Goal: Task Accomplishment & Management: Manage account settings

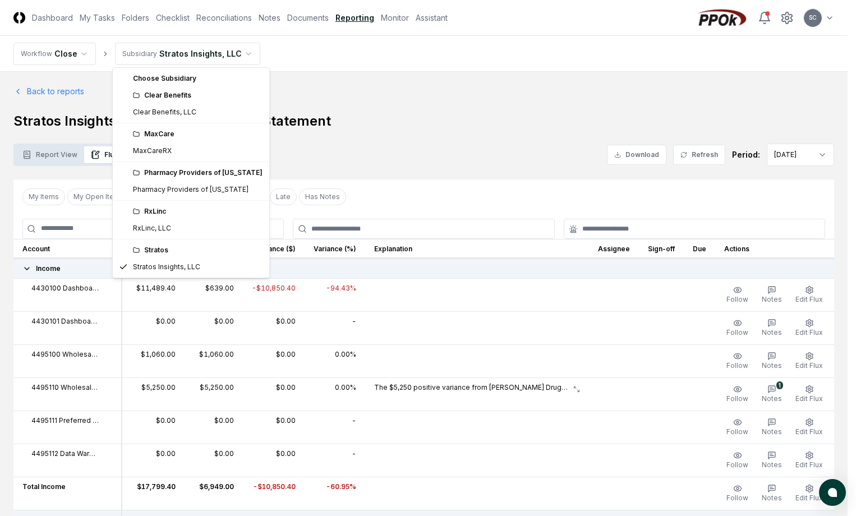
click at [163, 214] on div "RxLinc" at bounding box center [198, 212] width 130 height 10
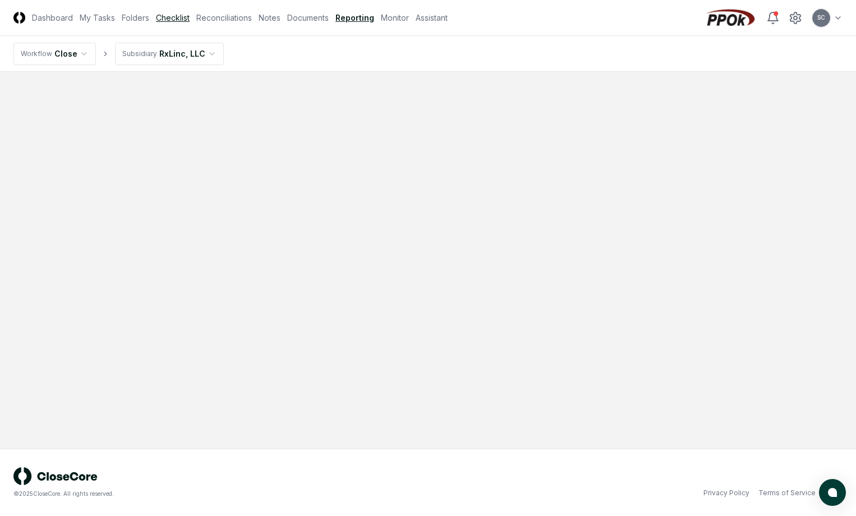
click at [181, 20] on link "Checklist" at bounding box center [173, 18] width 34 height 12
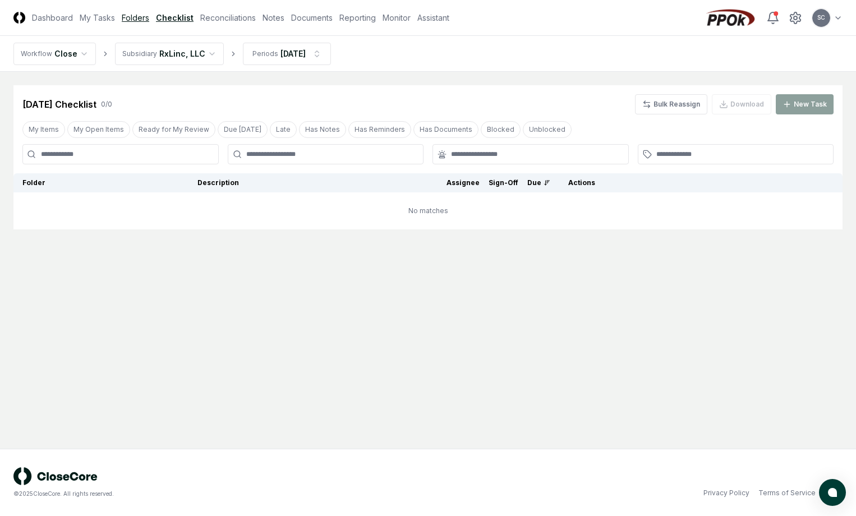
click at [139, 19] on link "Folders" at bounding box center [135, 18] width 27 height 12
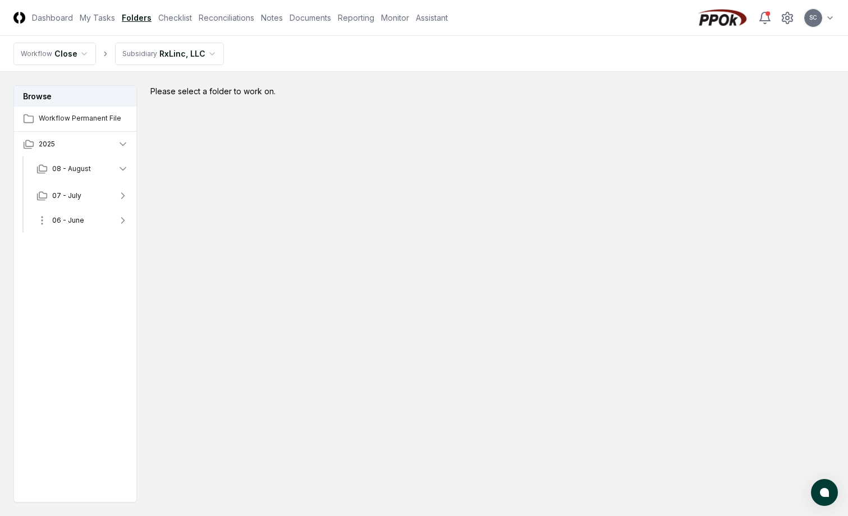
click at [58, 223] on span "06 - June" at bounding box center [68, 220] width 32 height 10
click at [79, 224] on span "06 - June" at bounding box center [68, 220] width 32 height 10
click at [36, 216] on button "06 - June" at bounding box center [82, 220] width 110 height 25
click at [84, 219] on button "06 - June" at bounding box center [82, 220] width 110 height 25
click at [58, 116] on span "Workflow Permanent File" at bounding box center [84, 118] width 90 height 10
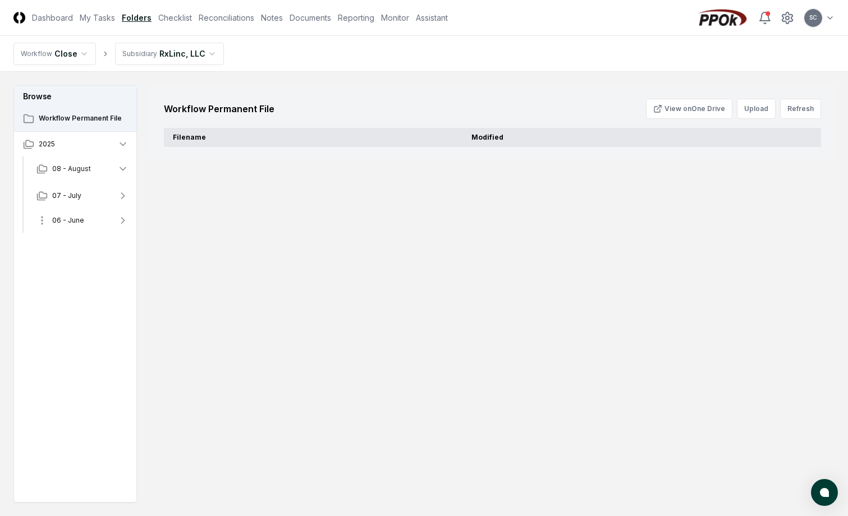
click at [59, 220] on span "06 - June" at bounding box center [68, 220] width 32 height 10
click at [169, 17] on link "Checklist" at bounding box center [175, 18] width 34 height 12
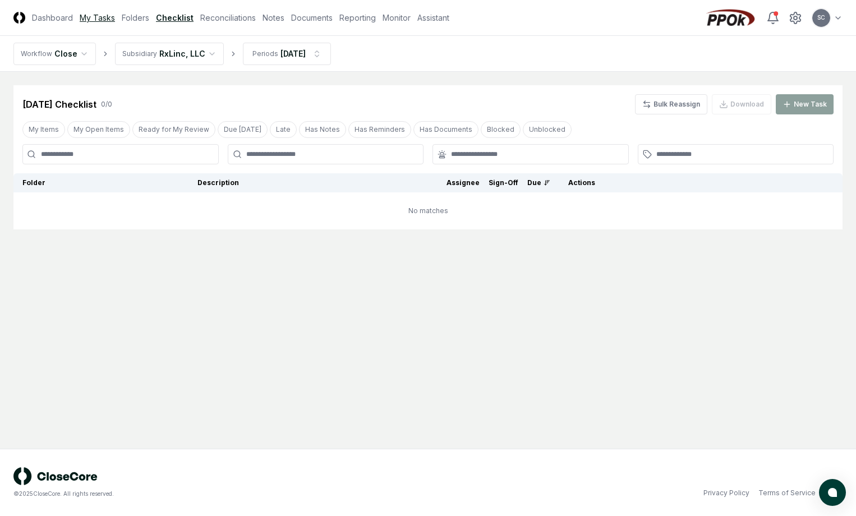
click at [84, 17] on link "My Tasks" at bounding box center [97, 18] width 35 height 12
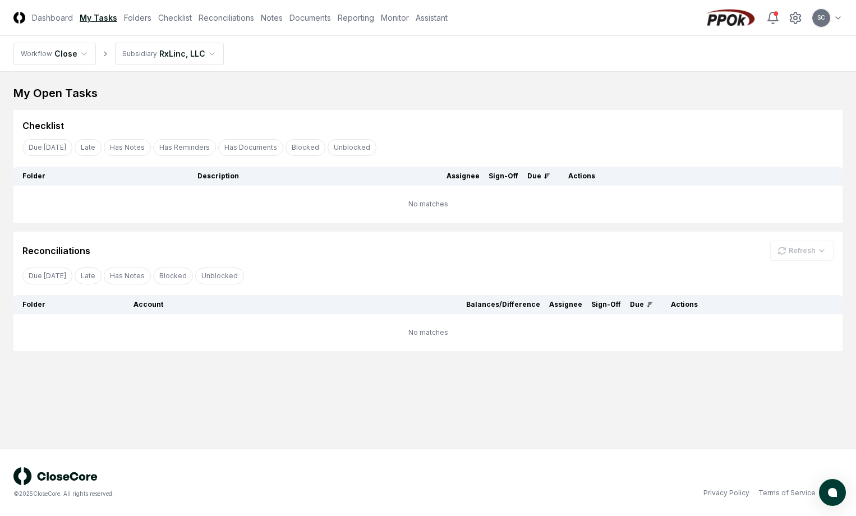
click at [149, 57] on html "CloseCore Dashboard My Tasks Folders Checklist Reconciliations Notes Documents …" at bounding box center [428, 258] width 856 height 516
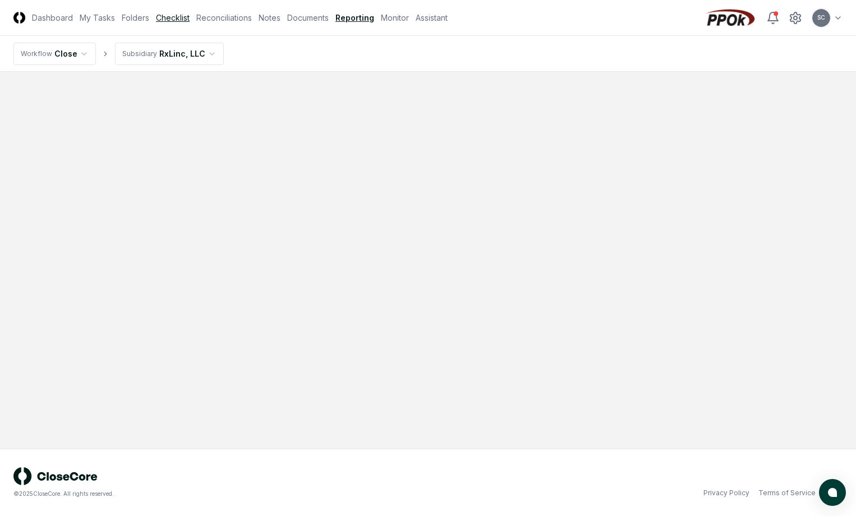
click at [180, 22] on link "Checklist" at bounding box center [173, 18] width 34 height 12
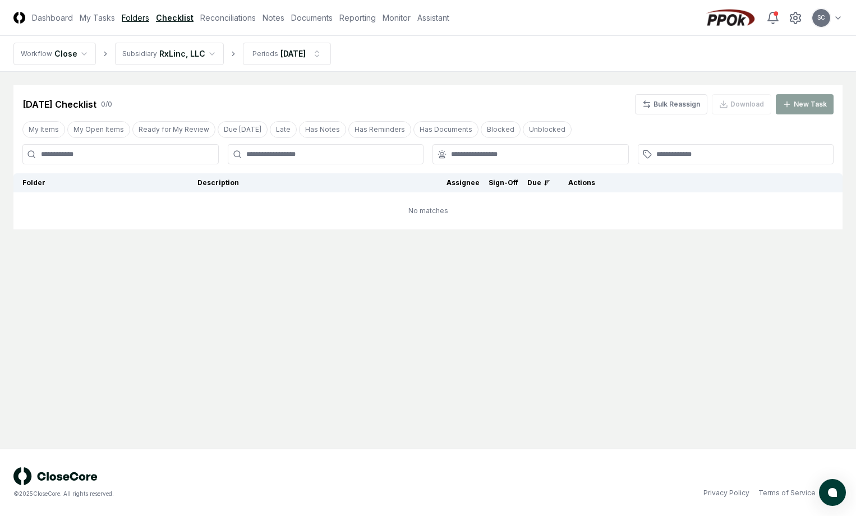
click at [129, 15] on link "Folders" at bounding box center [135, 18] width 27 height 12
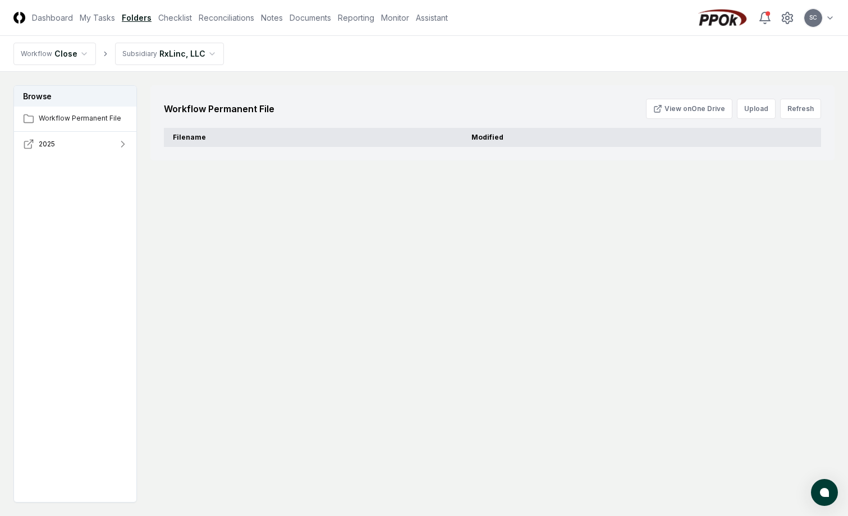
click at [51, 144] on span "2025" at bounding box center [47, 144] width 16 height 10
click at [60, 214] on span "06 - June" at bounding box center [68, 218] width 32 height 10
click at [88, 217] on button "06 - June" at bounding box center [82, 218] width 110 height 25
click at [61, 143] on button "2025" at bounding box center [75, 144] width 123 height 25
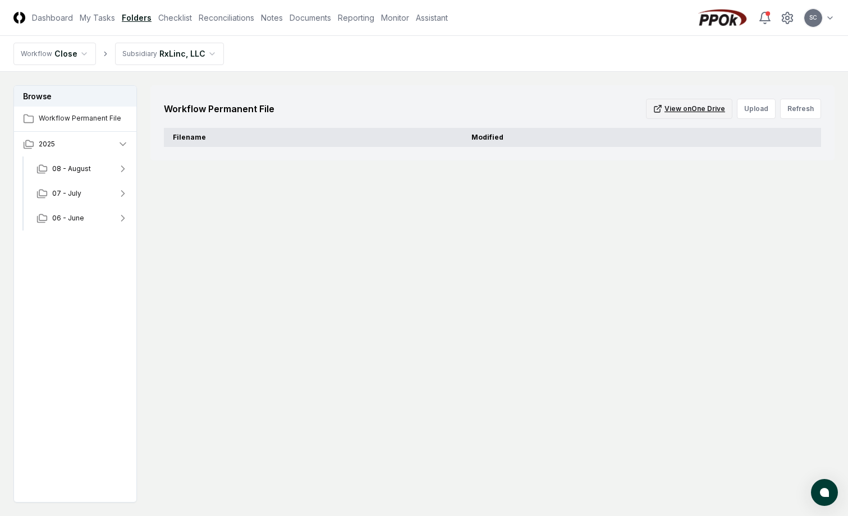
click at [691, 111] on button "View on One Drive" at bounding box center [689, 109] width 86 height 20
click at [65, 213] on span "06 - June" at bounding box center [68, 218] width 32 height 10
click at [182, 16] on link "Checklist" at bounding box center [175, 18] width 34 height 12
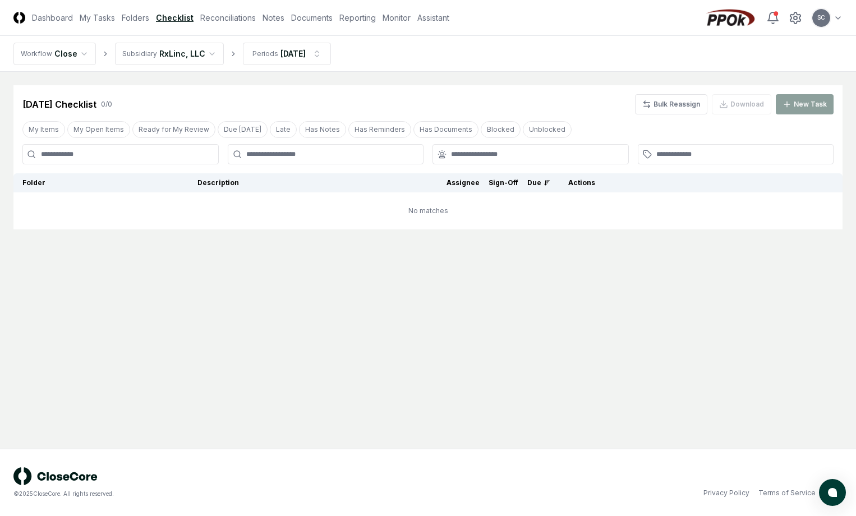
click at [172, 52] on html "CloseCore Dashboard My Tasks Folders Checklist Reconciliations Notes Documents …" at bounding box center [428, 258] width 856 height 516
click at [320, 19] on link "Documents" at bounding box center [312, 18] width 42 height 12
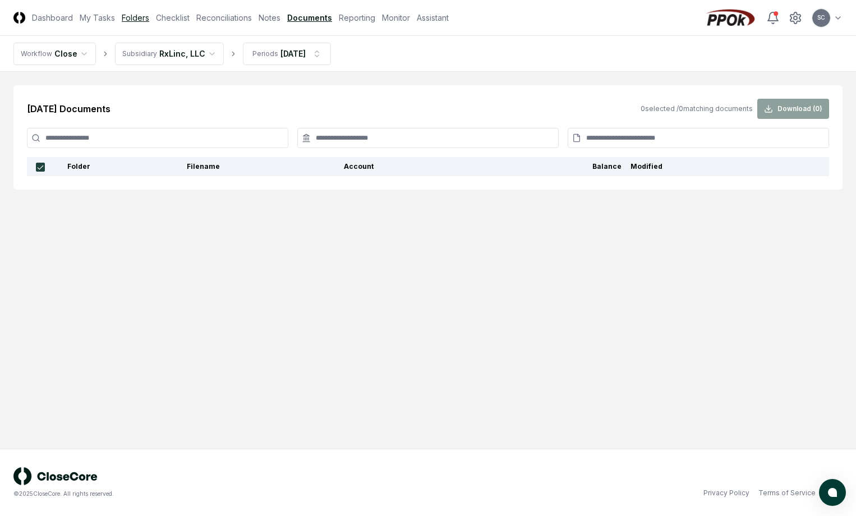
click at [137, 15] on link "Folders" at bounding box center [135, 18] width 27 height 12
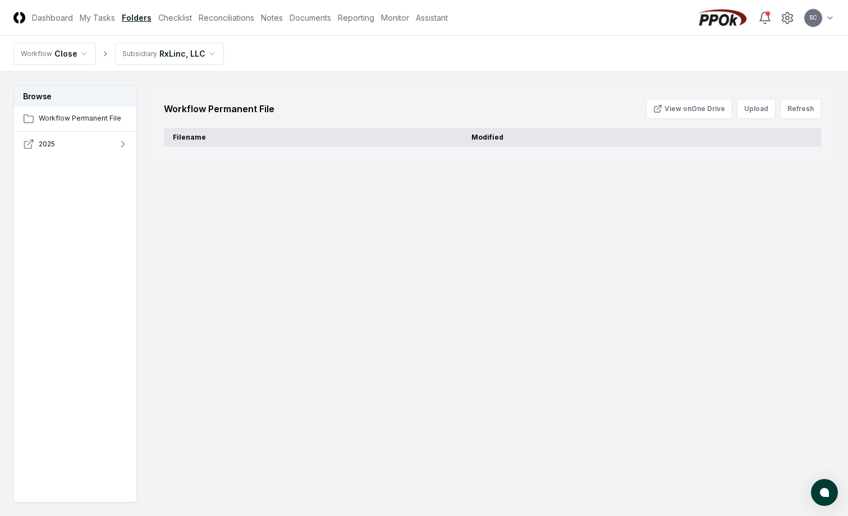
click at [58, 145] on button "2025" at bounding box center [75, 144] width 123 height 25
click at [58, 219] on span "06 - June" at bounding box center [68, 218] width 32 height 10
click at [58, 220] on span "06 - June" at bounding box center [68, 218] width 32 height 10
click at [787, 19] on circle at bounding box center [787, 17] width 3 height 3
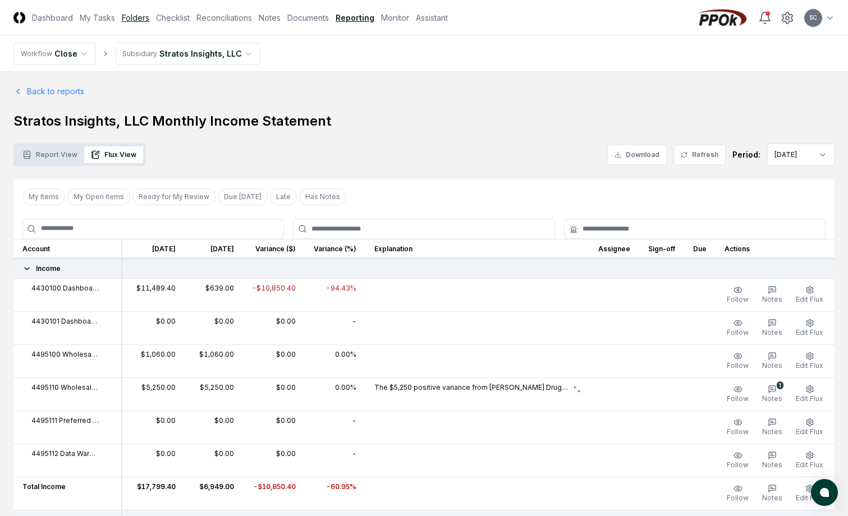
click at [131, 16] on link "Folders" at bounding box center [135, 18] width 27 height 12
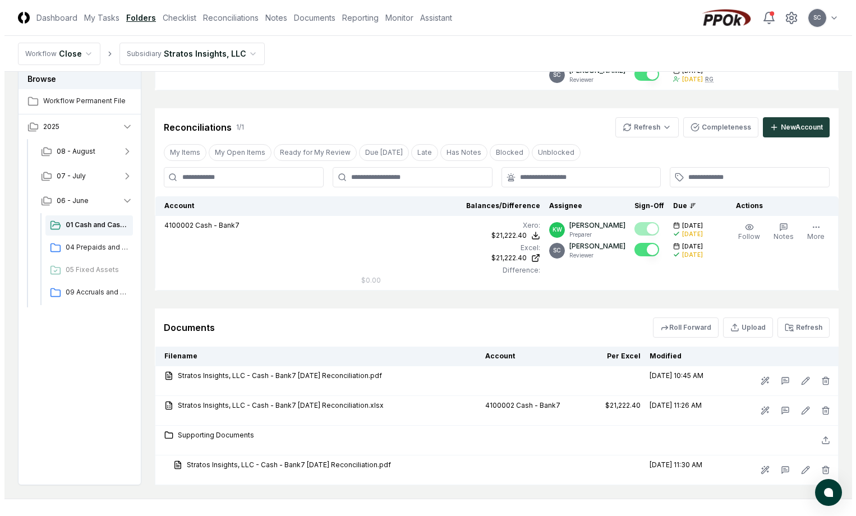
scroll to position [166, 0]
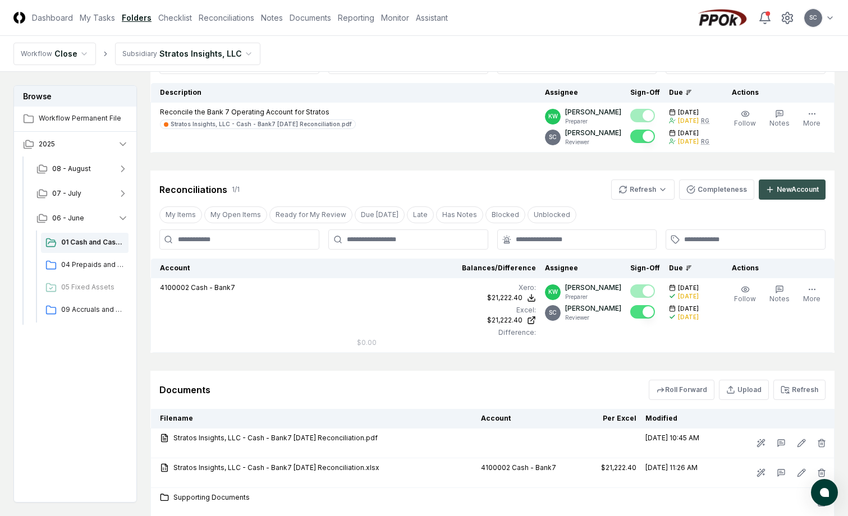
click at [773, 192] on icon at bounding box center [769, 189] width 9 height 9
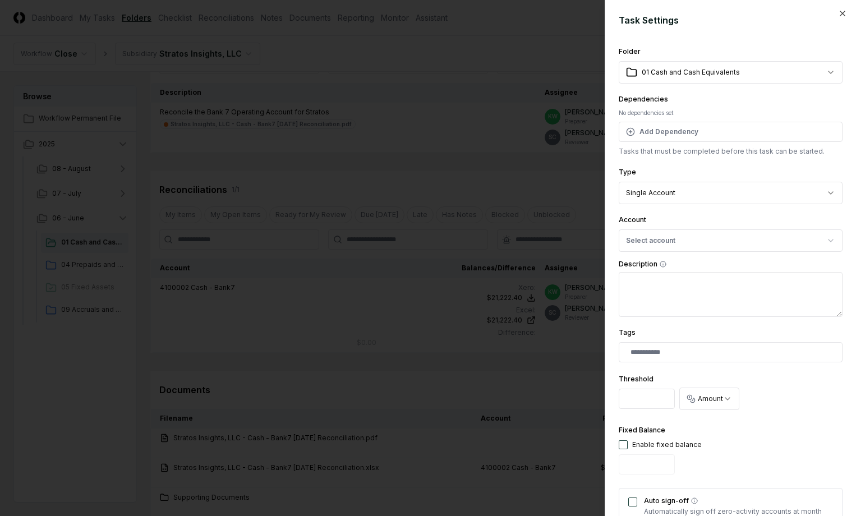
click at [791, 67] on body "CloseCore Dashboard My Tasks Folders Checklist Reconciliations Notes Documents …" at bounding box center [424, 231] width 848 height 794
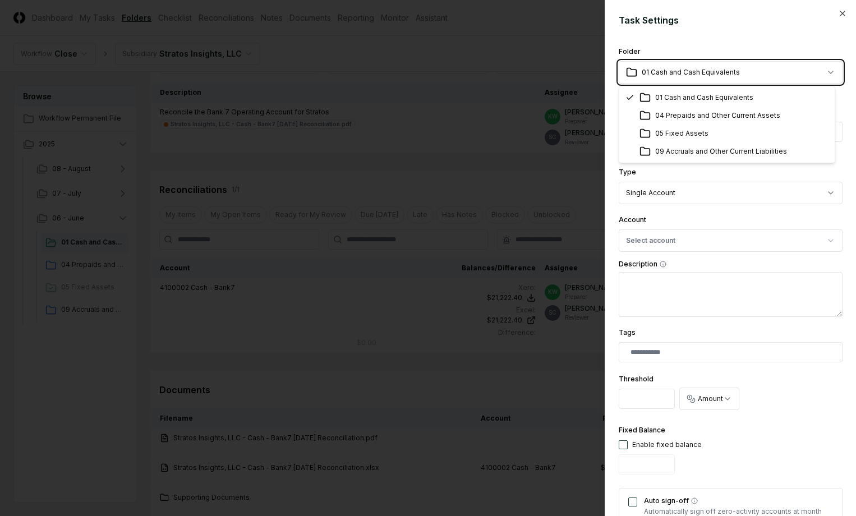
click at [791, 67] on body "CloseCore Dashboard My Tasks Folders Checklist Reconciliations Notes Documents …" at bounding box center [424, 231] width 848 height 794
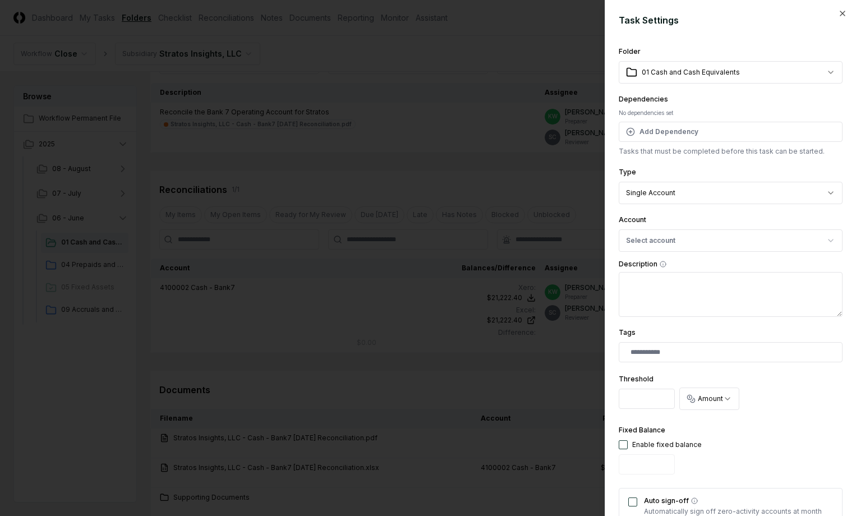
click at [745, 77] on body "CloseCore Dashboard My Tasks Folders Checklist Reconciliations Notes Documents …" at bounding box center [424, 231] width 848 height 794
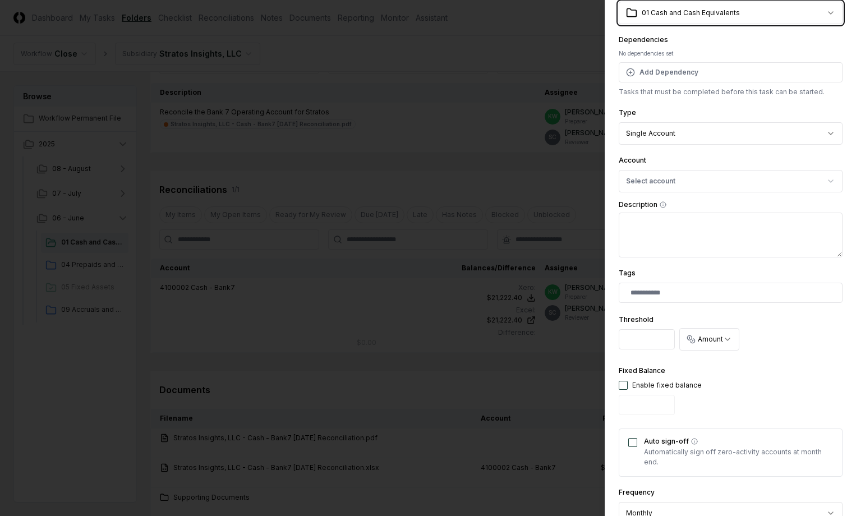
scroll to position [0, 0]
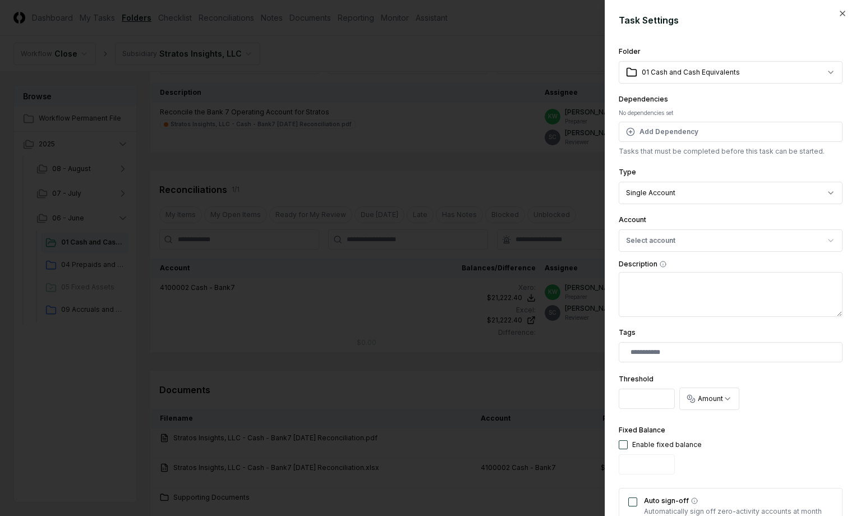
click at [675, 71] on body "CloseCore Dashboard My Tasks Folders Checklist Reconciliations Notes Documents …" at bounding box center [424, 231] width 848 height 794
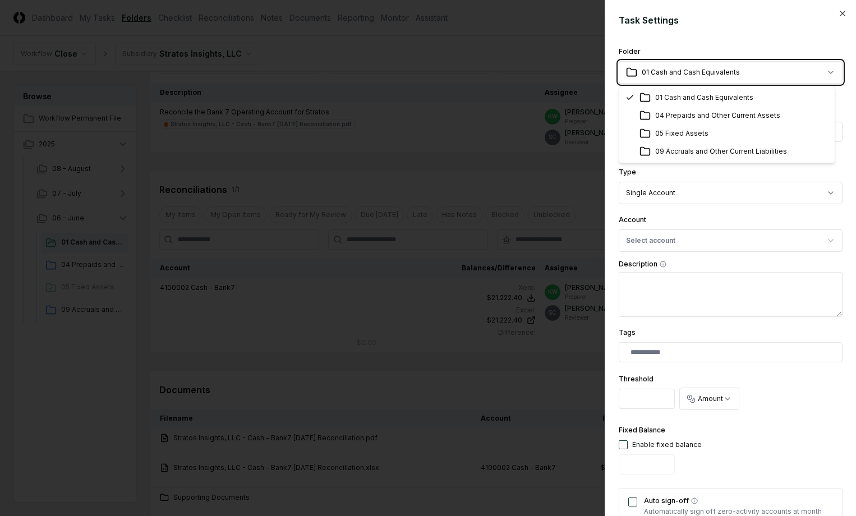
click at [675, 71] on body "CloseCore Dashboard My Tasks Folders Checklist Reconciliations Notes Documents …" at bounding box center [424, 231] width 848 height 794
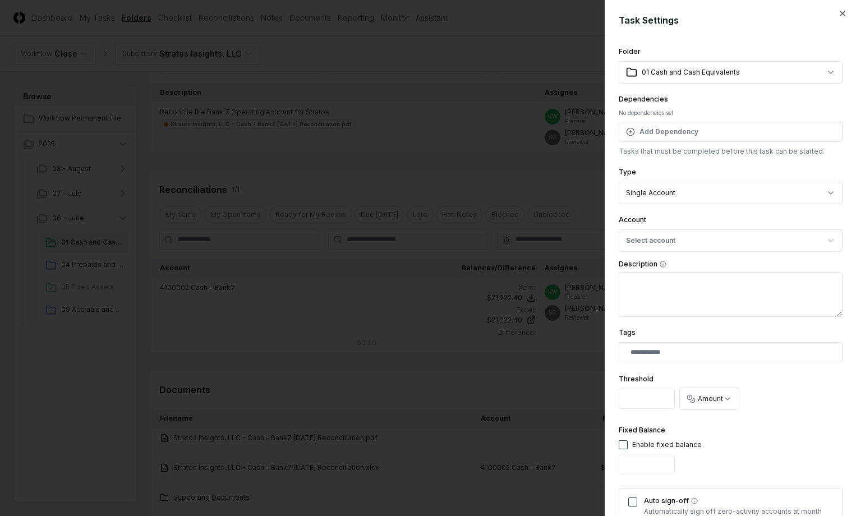
click at [548, 31] on div at bounding box center [428, 258] width 856 height 516
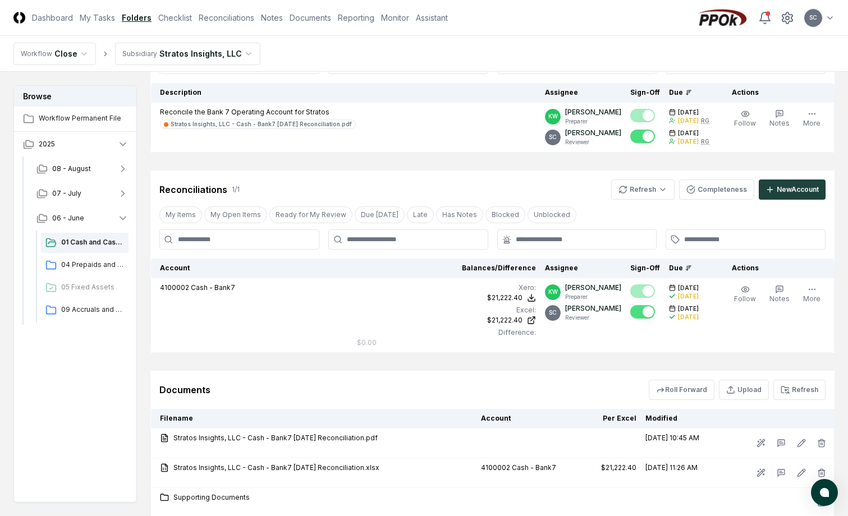
click at [831, 18] on html "CloseCore Dashboard My Tasks Folders Checklist Reconciliations Notes Documents …" at bounding box center [424, 231] width 848 height 794
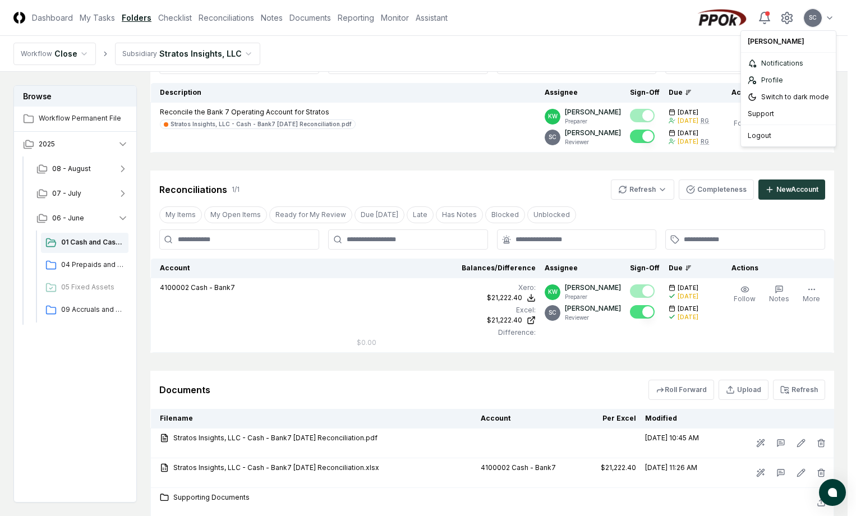
click at [383, 172] on html "CloseCore Dashboard My Tasks Folders Checklist Reconciliations Notes Documents …" at bounding box center [428, 231] width 856 height 794
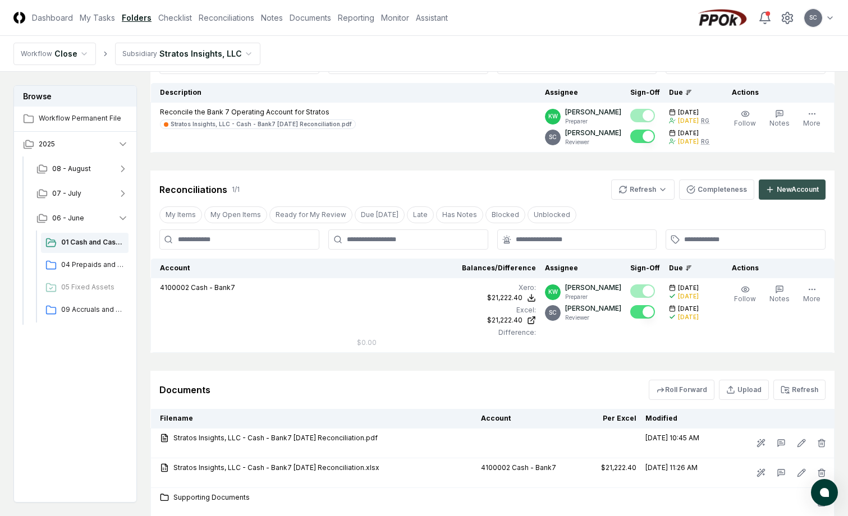
click at [786, 192] on div "New Account" at bounding box center [798, 190] width 42 height 10
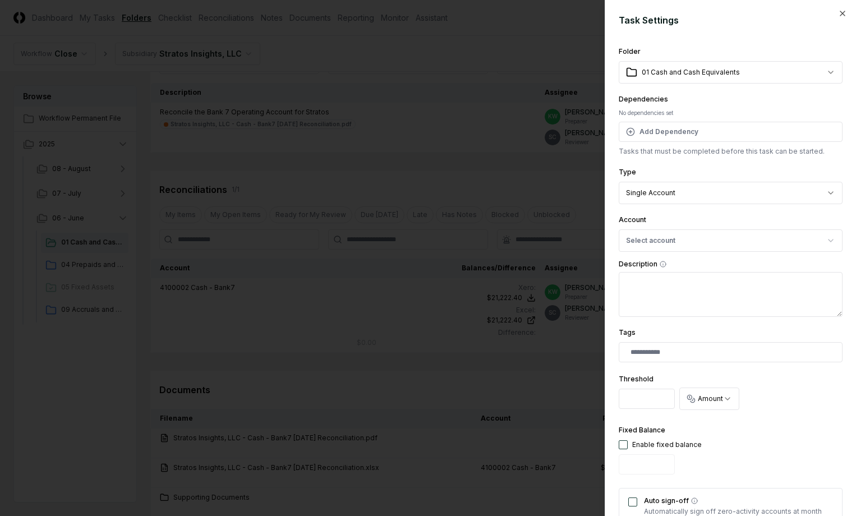
click at [703, 185] on body "CloseCore Dashboard My Tasks Folders Checklist Reconciliations Notes Documents …" at bounding box center [424, 231] width 848 height 794
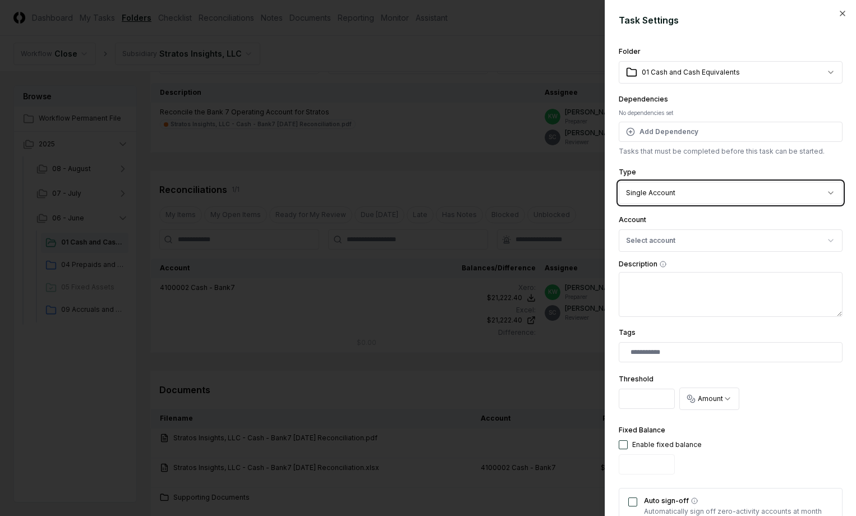
click at [703, 185] on body "CloseCore Dashboard My Tasks Folders Checklist Reconciliations Notes Documents …" at bounding box center [424, 231] width 848 height 794
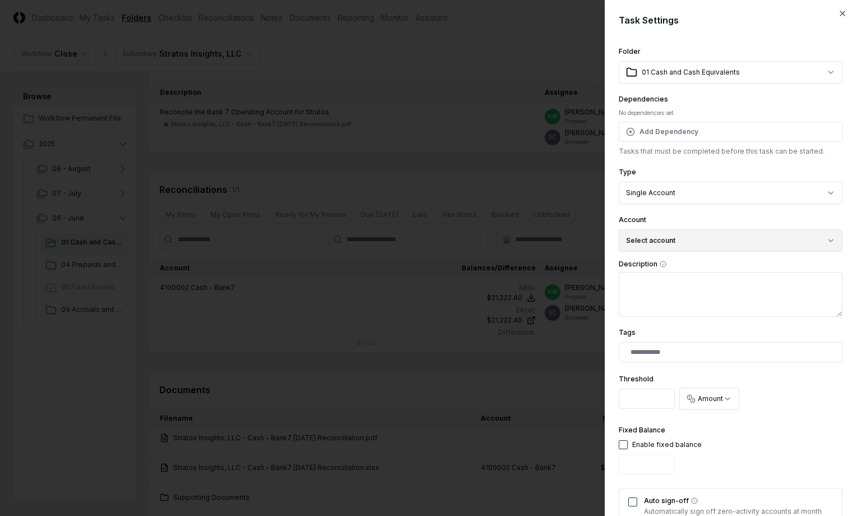
click at [648, 237] on button "Select account" at bounding box center [731, 241] width 224 height 22
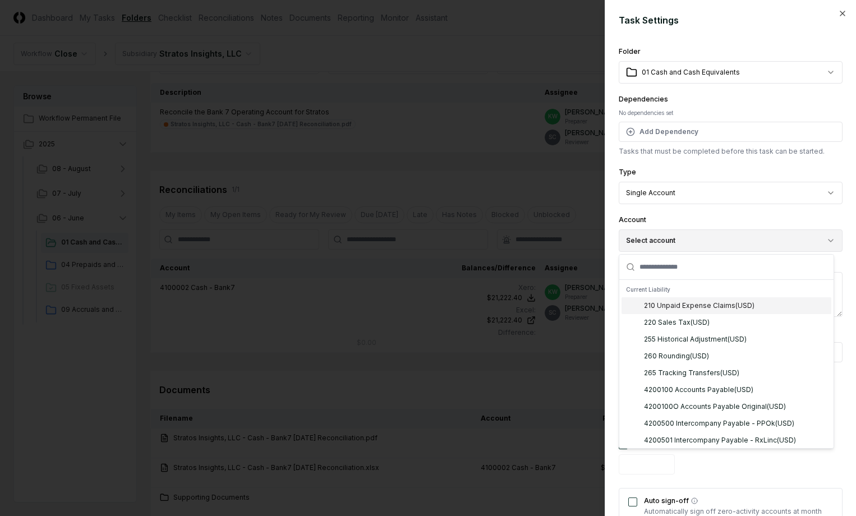
click at [648, 237] on button "Select account" at bounding box center [731, 241] width 224 height 22
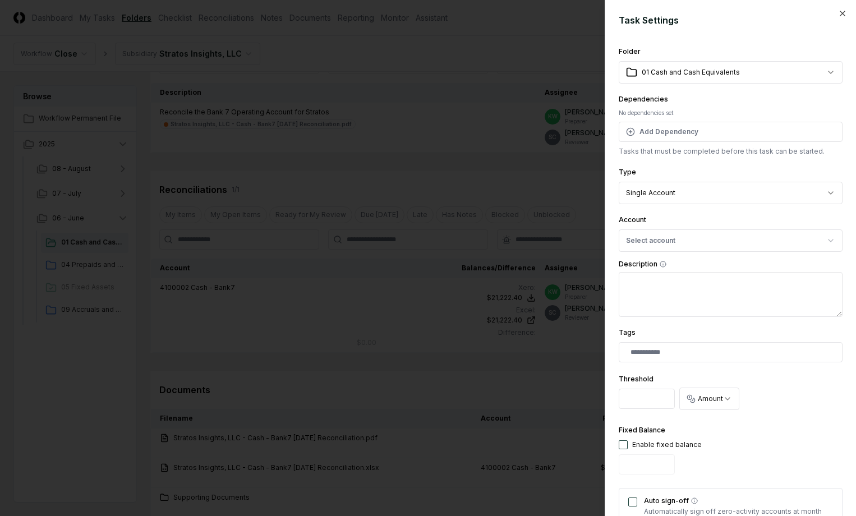
click at [726, 80] on body "CloseCore Dashboard My Tasks Folders Checklist Reconciliations Notes Documents …" at bounding box center [424, 231] width 848 height 794
click at [371, 287] on div at bounding box center [428, 258] width 856 height 516
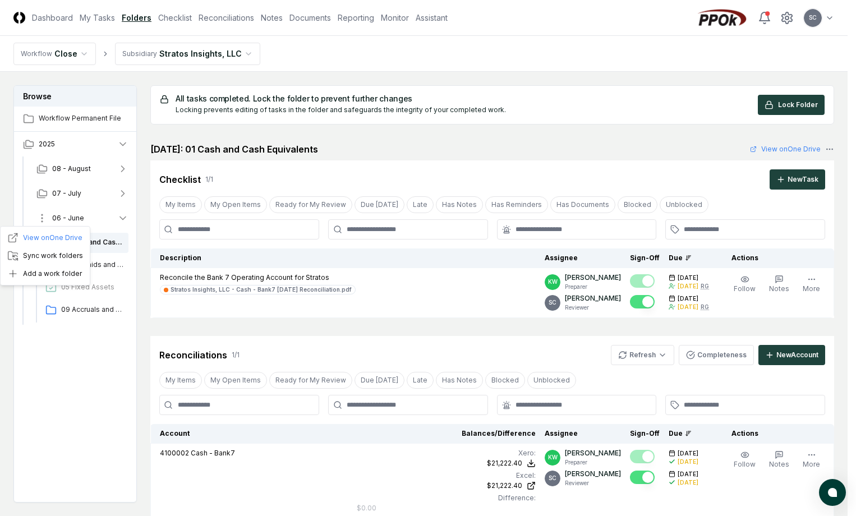
click at [41, 220] on html "CloseCore Dashboard My Tasks Folders Checklist Reconciliations Notes Documents …" at bounding box center [428, 397] width 856 height 794
click at [38, 273] on div "Add a work folder" at bounding box center [45, 274] width 85 height 18
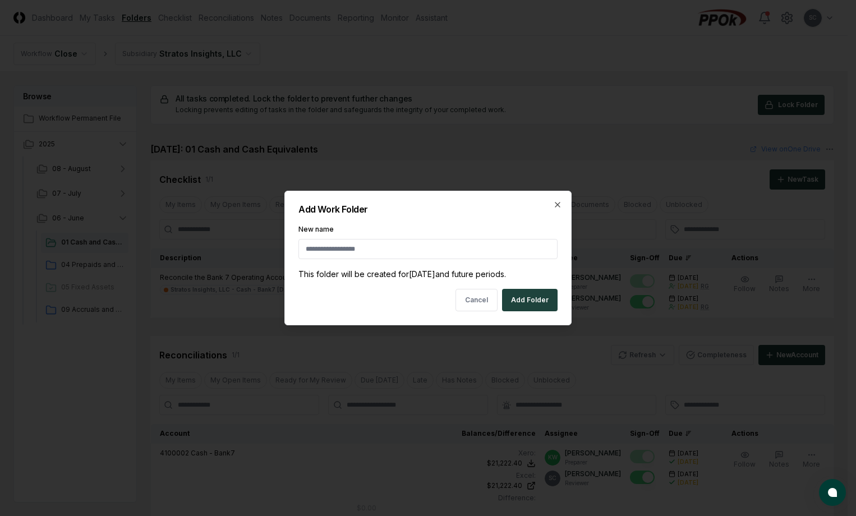
click at [334, 245] on input "New name" at bounding box center [428, 249] width 259 height 20
drag, startPoint x: 387, startPoint y: 199, endPoint x: 402, endPoint y: 222, distance: 27.9
click at [402, 222] on div "Add Work Folder New name This folder will be created for June 2025 and future p…" at bounding box center [428, 258] width 287 height 135
click at [478, 306] on button "Cancel" at bounding box center [477, 300] width 42 height 22
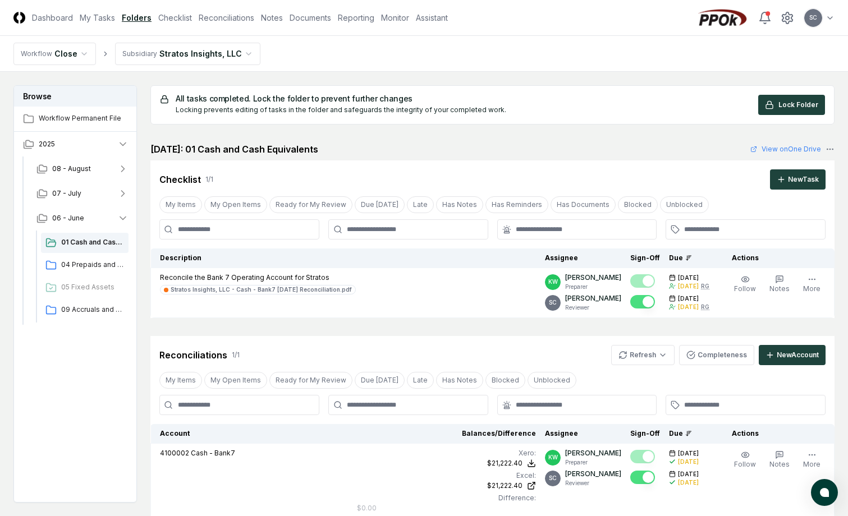
click at [211, 52] on html "CloseCore Dashboard My Tasks Folders Checklist Reconciliations Notes Documents …" at bounding box center [424, 397] width 848 height 794
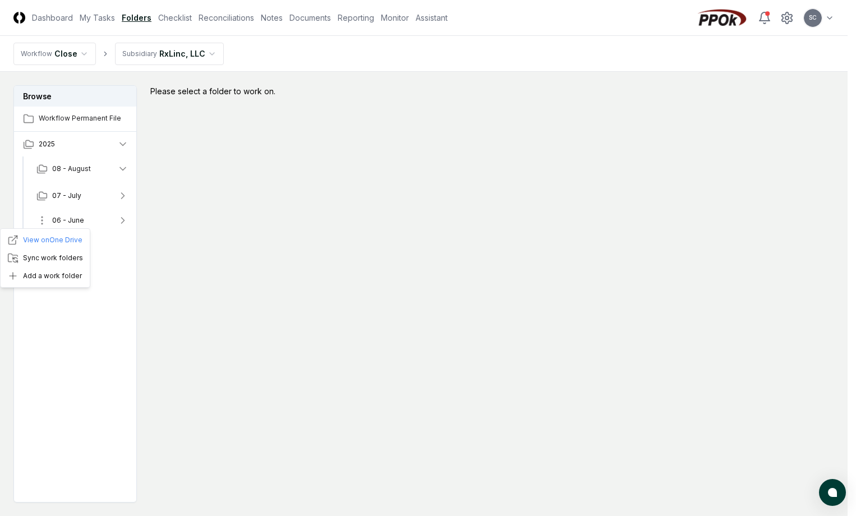
click at [43, 221] on html "CloseCore Dashboard My Tasks Folders Checklist Reconciliations Notes Documents …" at bounding box center [428, 292] width 856 height 584
click at [36, 279] on div "Add a work folder" at bounding box center [45, 276] width 85 height 18
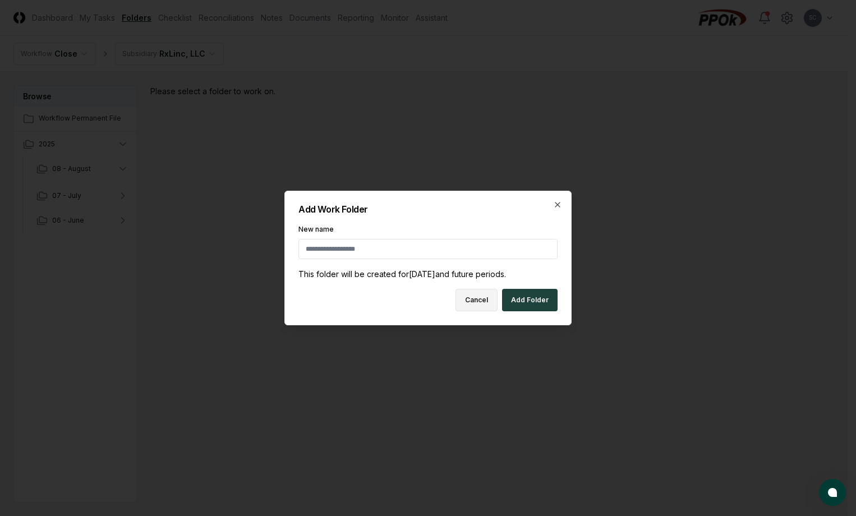
click at [485, 300] on button "Cancel" at bounding box center [477, 300] width 42 height 22
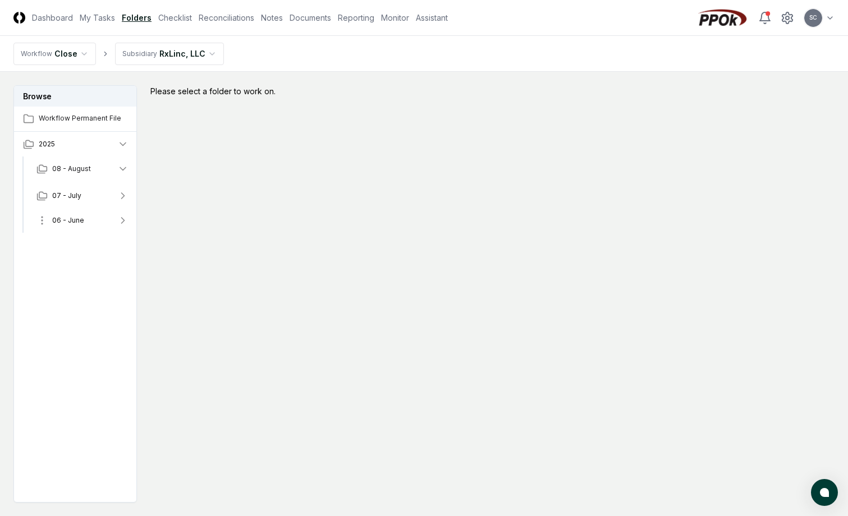
click at [67, 216] on span "06 - June" at bounding box center [68, 220] width 32 height 10
click at [394, 171] on div "Please select a folder to work on." at bounding box center [492, 294] width 684 height 418
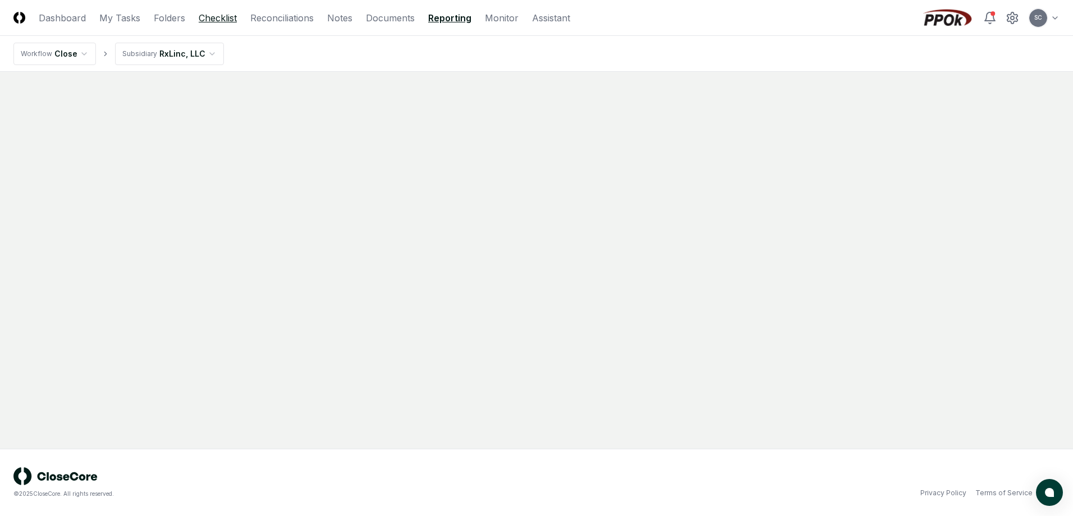
click at [213, 19] on link "Checklist" at bounding box center [218, 17] width 38 height 13
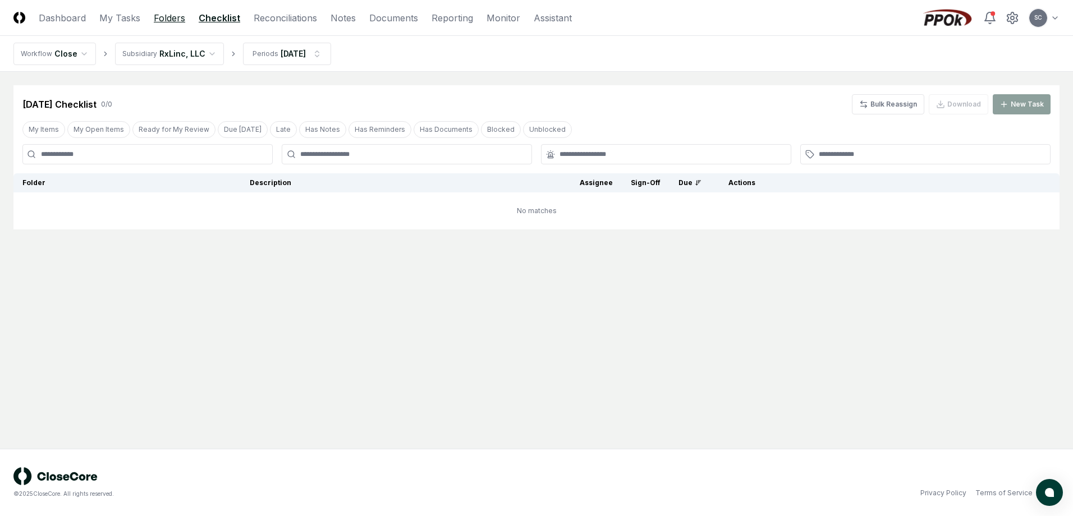
click at [166, 19] on link "Folders" at bounding box center [169, 17] width 31 height 13
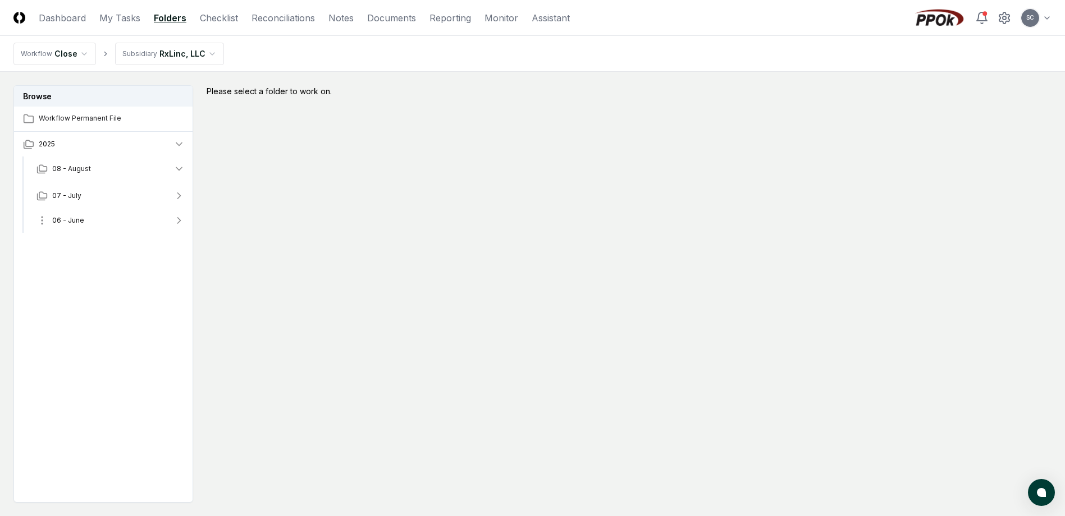
click at [41, 224] on html "CloseCore Dashboard My Tasks Folders Checklist Reconciliations Notes Documents …" at bounding box center [532, 292] width 1065 height 584
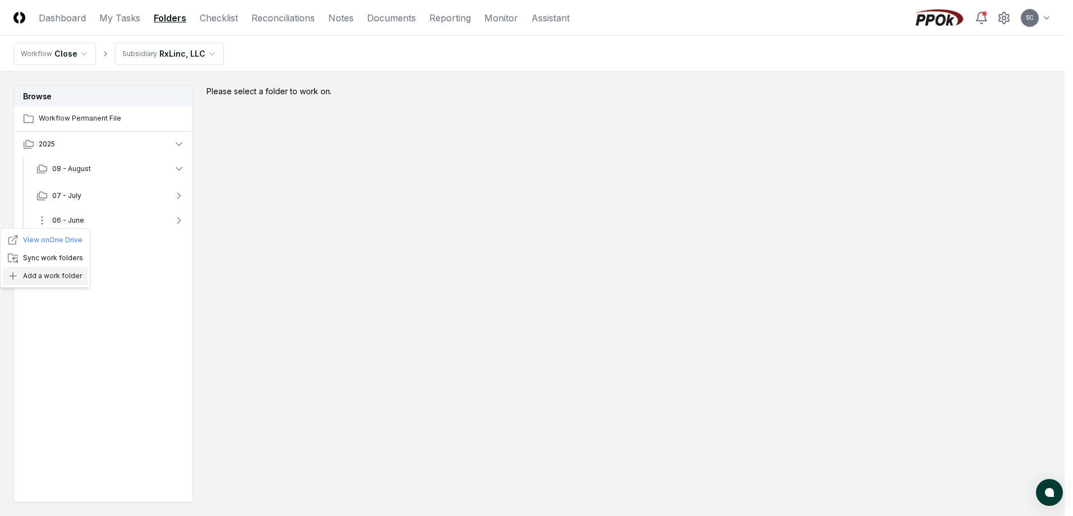
click at [36, 279] on div "Add a work folder" at bounding box center [45, 276] width 85 height 18
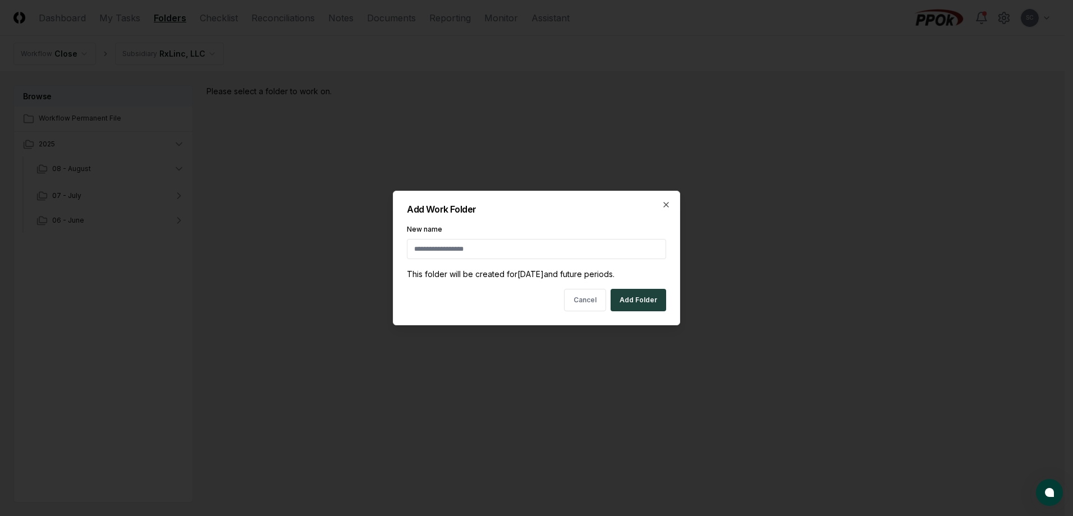
click at [457, 250] on input "New name" at bounding box center [536, 249] width 259 height 20
type input "**********"
click at [636, 303] on button "Add Folder" at bounding box center [639, 300] width 56 height 22
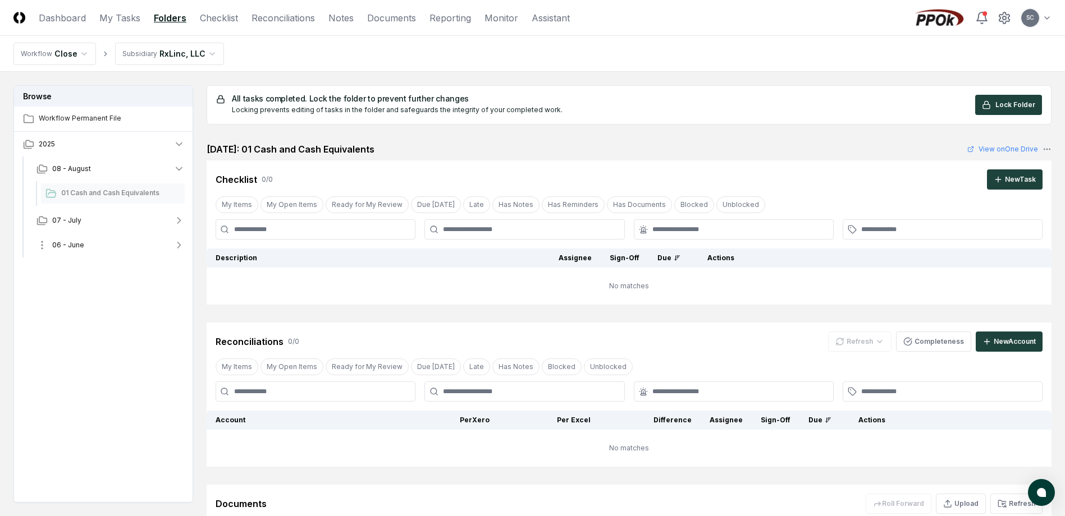
click at [77, 248] on span "06 - June" at bounding box center [68, 245] width 32 height 10
drag, startPoint x: 43, startPoint y: 248, endPoint x: 34, endPoint y: 322, distance: 74.7
click at [34, 322] on div "Browse Workflow Permanent File 2025 [DATE] Cash and Cash Equivalents [DATE] - J…" at bounding box center [103, 294] width 180 height 418
click at [41, 244] on html "CloseCore Dashboard My Tasks Folders Checklist Reconciliations Notes Documents …" at bounding box center [532, 329] width 1065 height 659
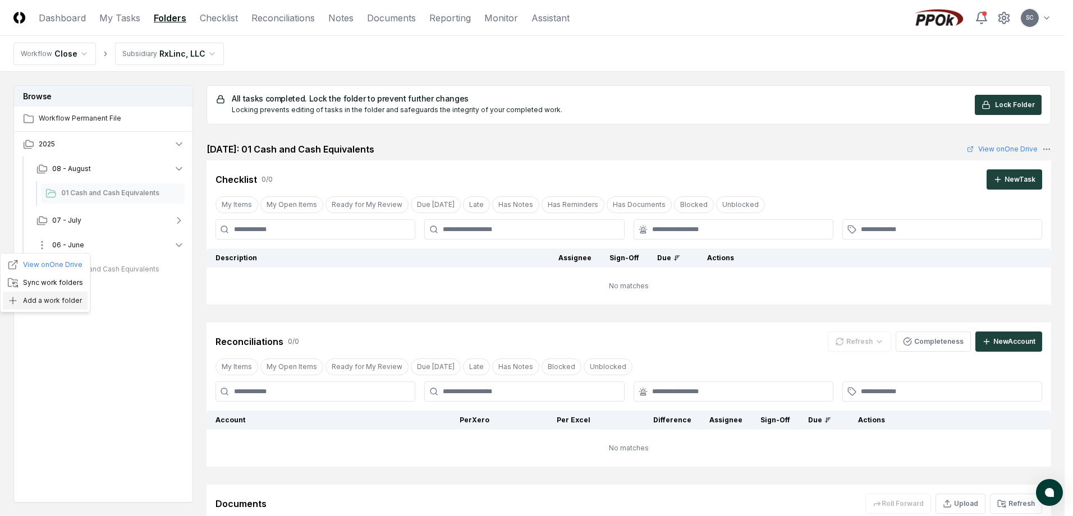
click at [36, 303] on div "Add a work folder" at bounding box center [45, 301] width 85 height 18
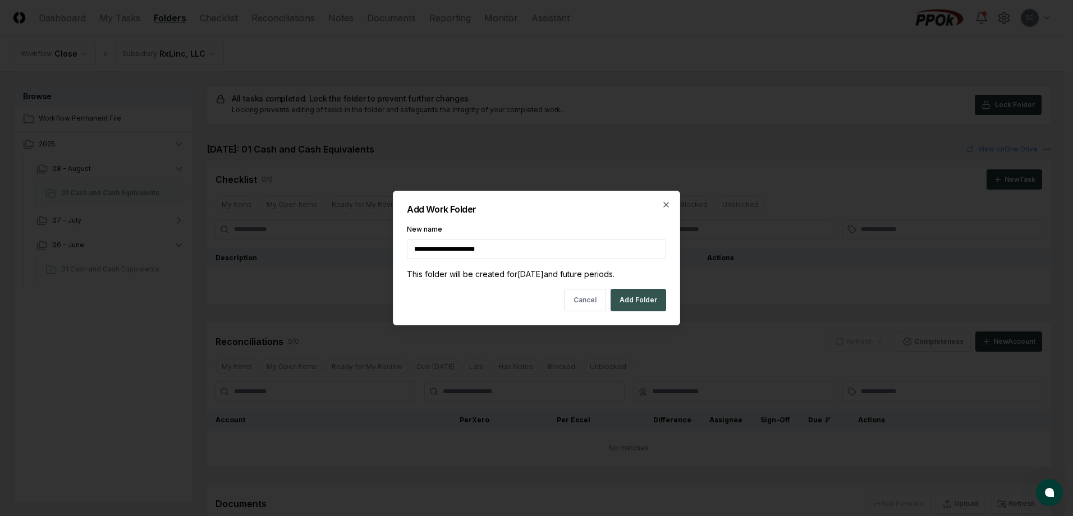
type input "**********"
click at [639, 297] on button "Add Folder" at bounding box center [639, 300] width 56 height 22
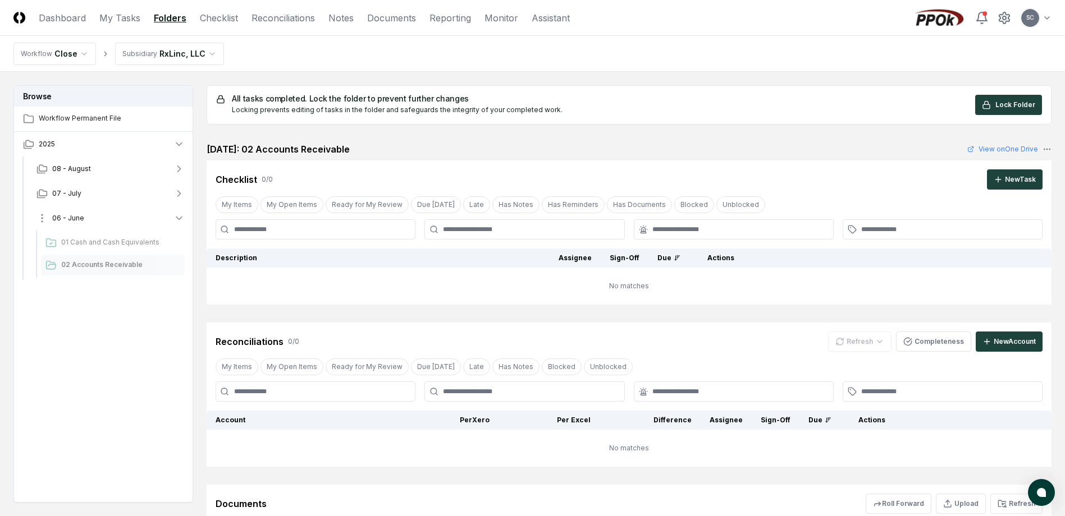
click at [42, 218] on html "CloseCore Dashboard My Tasks Folders Checklist Reconciliations Notes Documents …" at bounding box center [532, 329] width 1065 height 659
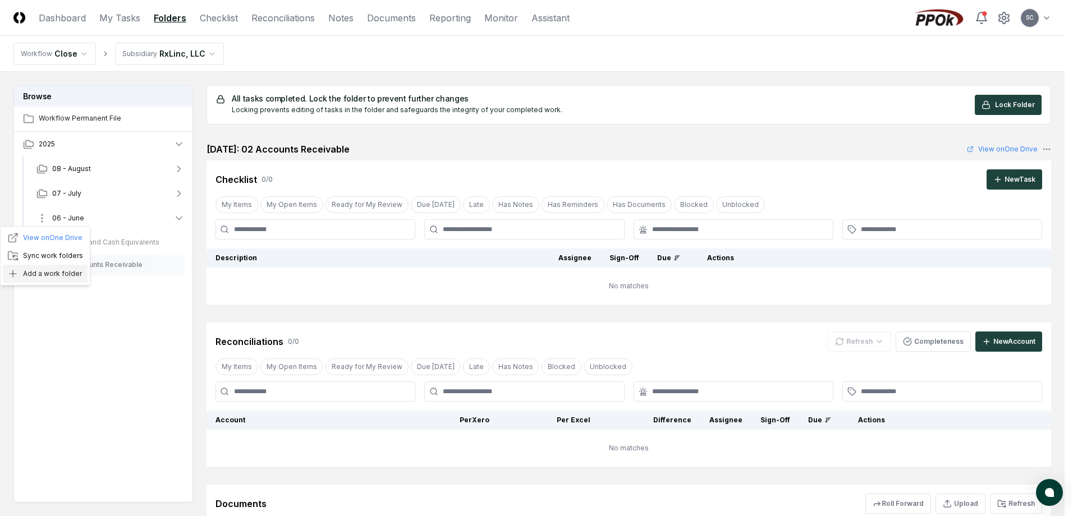
click at [43, 274] on div "Add a work folder" at bounding box center [45, 274] width 85 height 18
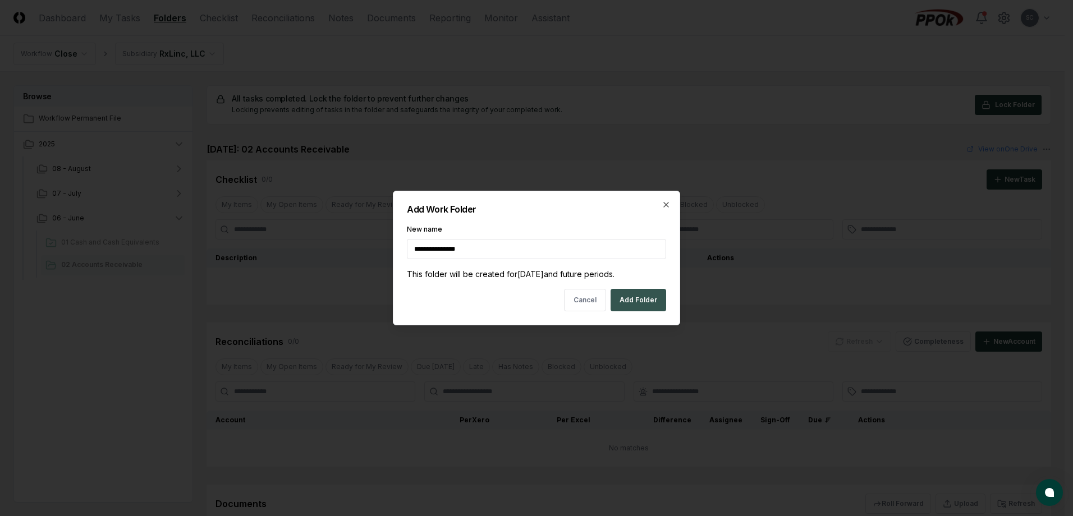
type input "**********"
click at [640, 302] on button "Add Folder" at bounding box center [639, 300] width 56 height 22
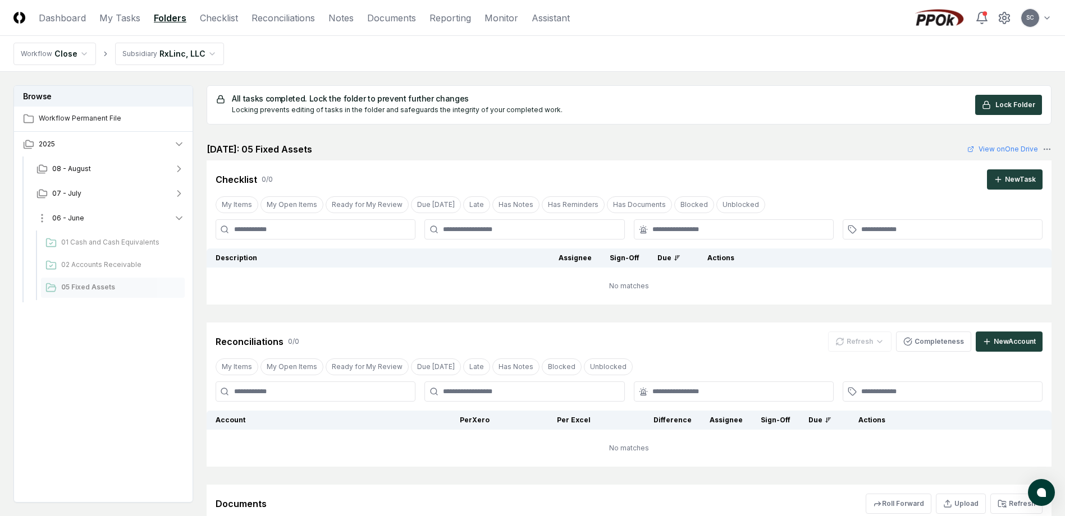
click at [43, 217] on html "CloseCore Dashboard My Tasks Folders Checklist Reconciliations Notes Documents …" at bounding box center [532, 329] width 1065 height 659
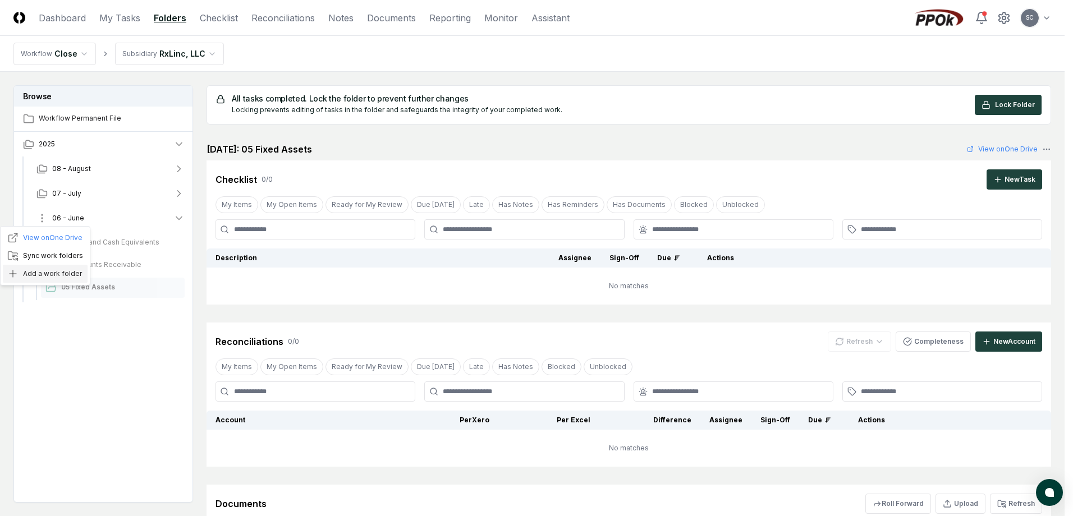
click at [27, 277] on div "Add a work folder" at bounding box center [45, 274] width 85 height 18
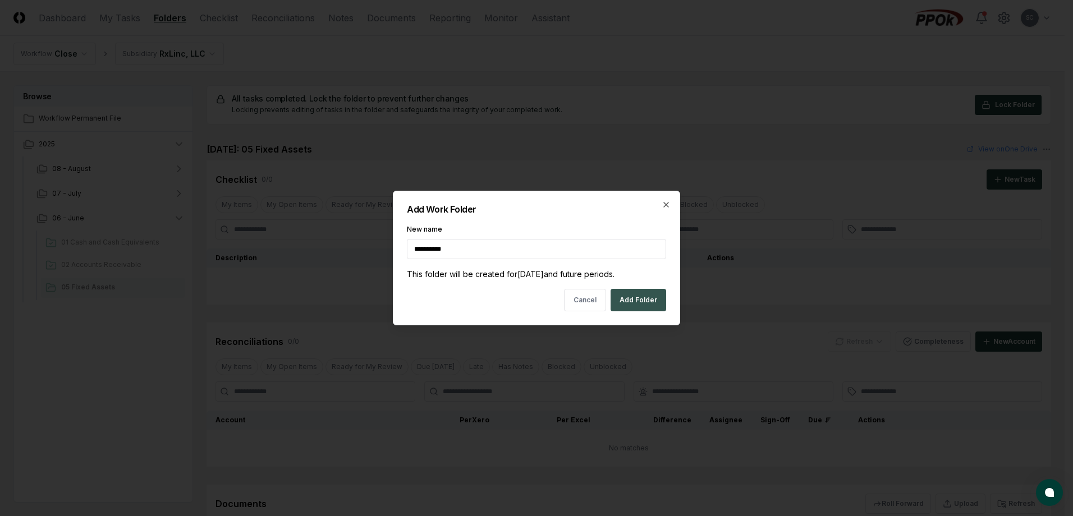
type input "**********"
click at [636, 298] on button "Add Folder" at bounding box center [639, 300] width 56 height 22
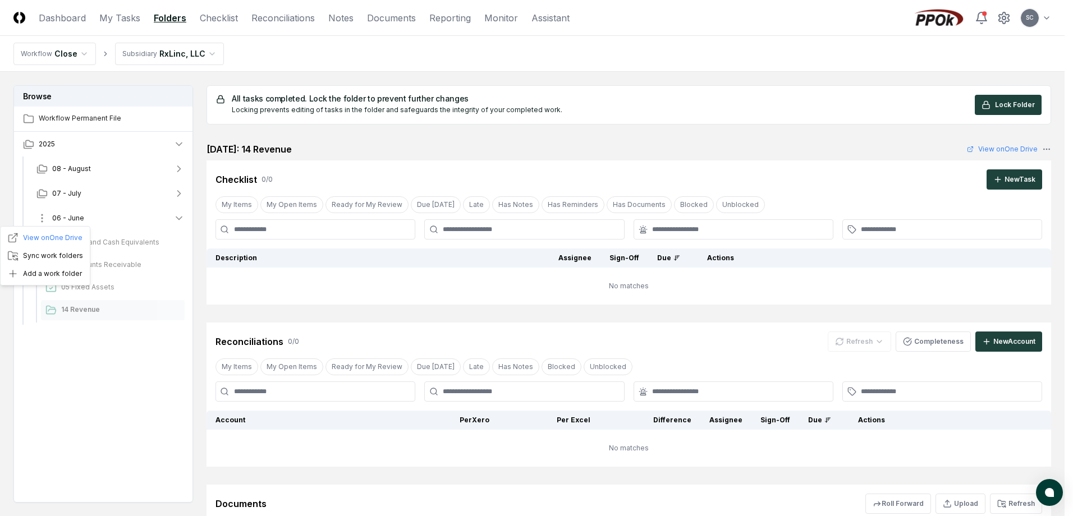
click at [40, 219] on html "CloseCore Dashboard My Tasks Folders Checklist Reconciliations Notes Documents …" at bounding box center [536, 329] width 1073 height 659
click at [40, 276] on div "Add a work folder" at bounding box center [45, 274] width 85 height 18
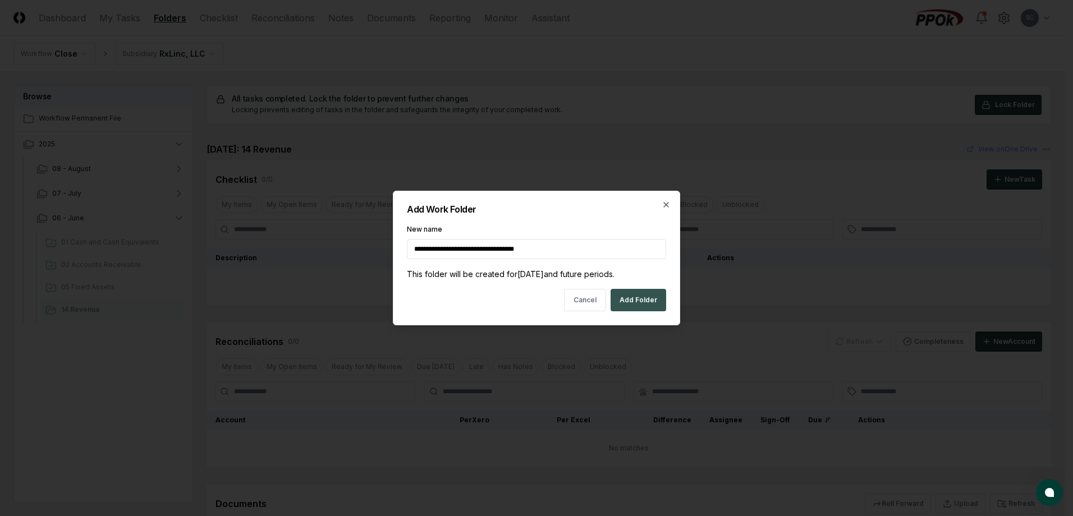
type input "**********"
click at [649, 305] on button "Add Folder" at bounding box center [639, 300] width 56 height 22
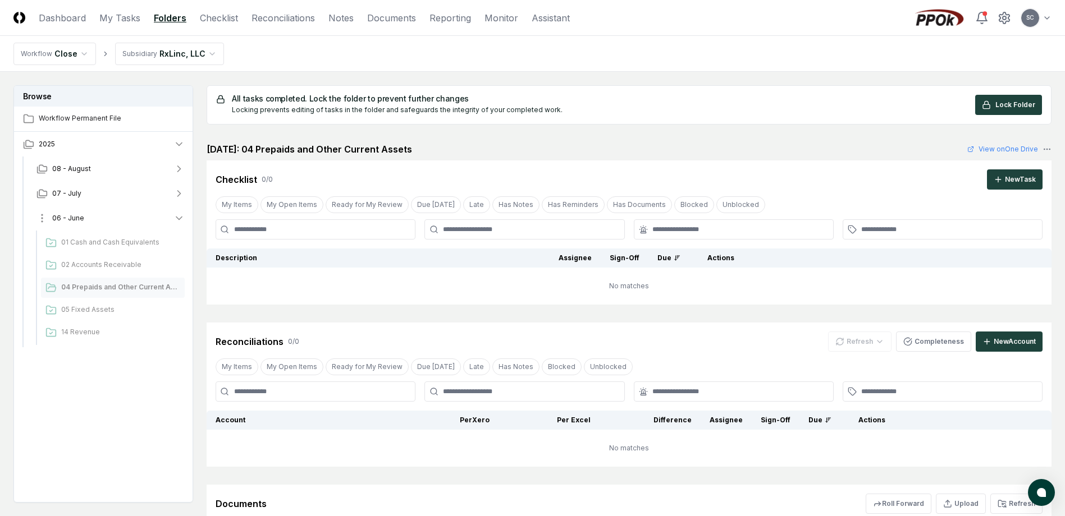
click at [41, 217] on html "CloseCore Dashboard My Tasks Folders Checklist Reconciliations Notes Documents …" at bounding box center [532, 329] width 1065 height 659
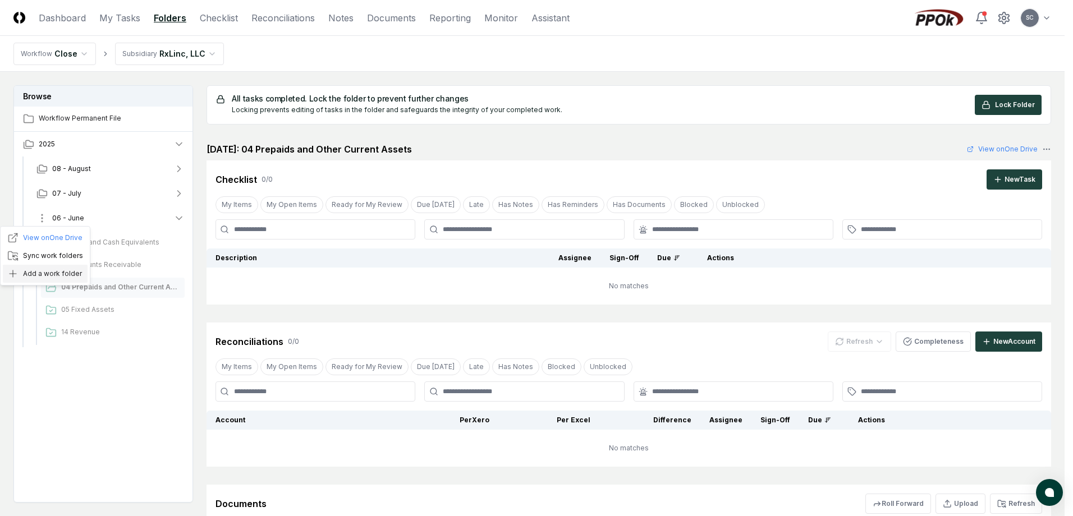
click at [34, 274] on div "Add a work folder" at bounding box center [45, 274] width 85 height 18
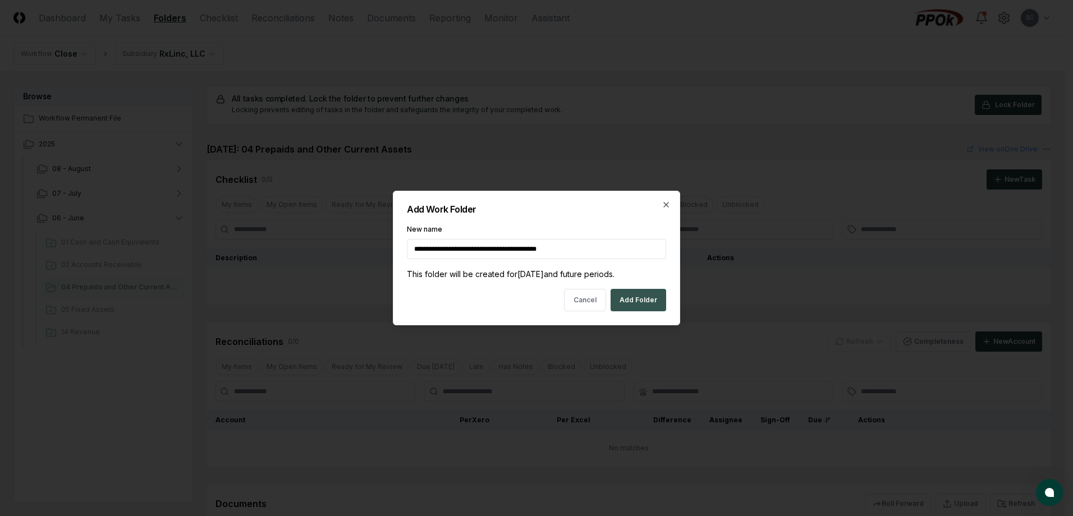
type input "**********"
click at [651, 297] on button "Add Folder" at bounding box center [639, 300] width 56 height 22
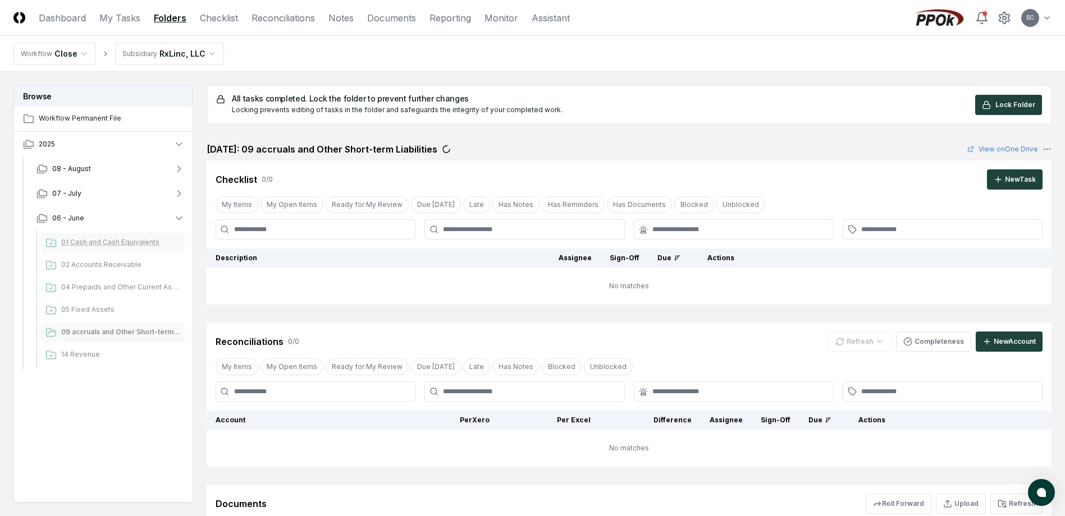
click at [93, 241] on span "01 Cash and Cash Equivalents" at bounding box center [120, 242] width 119 height 10
click at [1027, 180] on div "New Task" at bounding box center [1020, 180] width 31 height 10
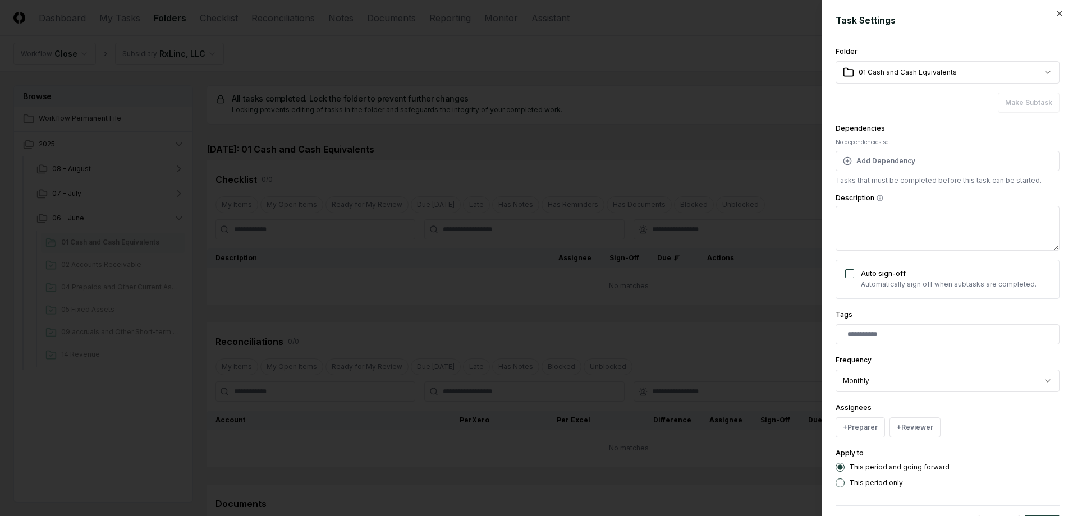
click at [533, 40] on div at bounding box center [536, 258] width 1073 height 516
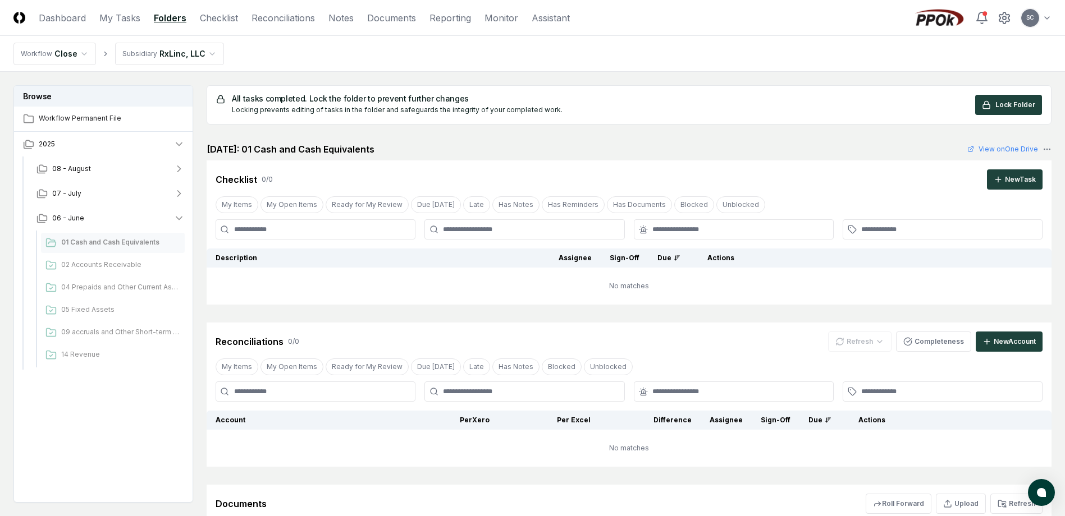
click at [148, 47] on html "CloseCore Dashboard My Tasks Folders Checklist Reconciliations Notes Documents …" at bounding box center [532, 329] width 1065 height 659
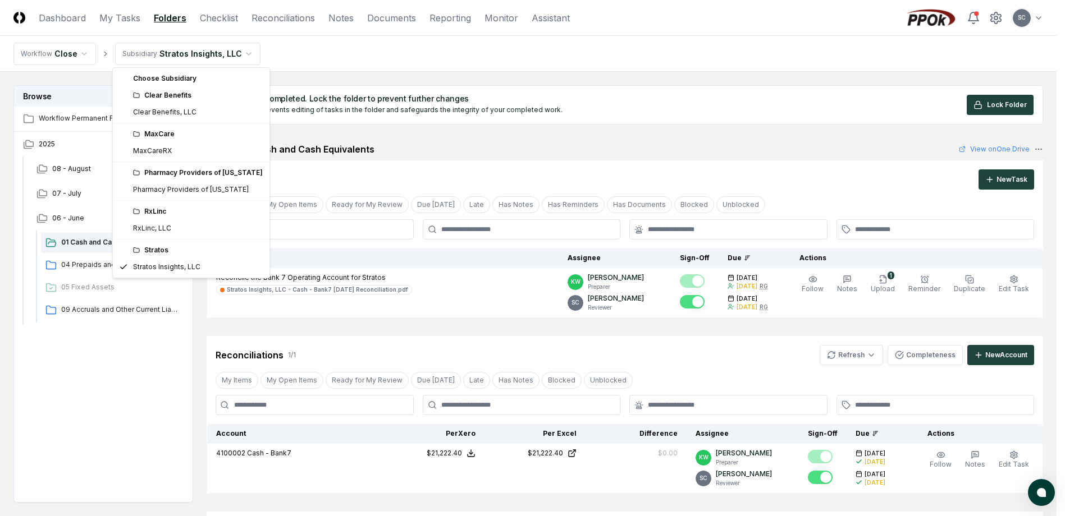
click at [191, 49] on html "CloseCore Dashboard My Tasks Folders Checklist Reconciliations Notes Documents …" at bounding box center [532, 384] width 1065 height 768
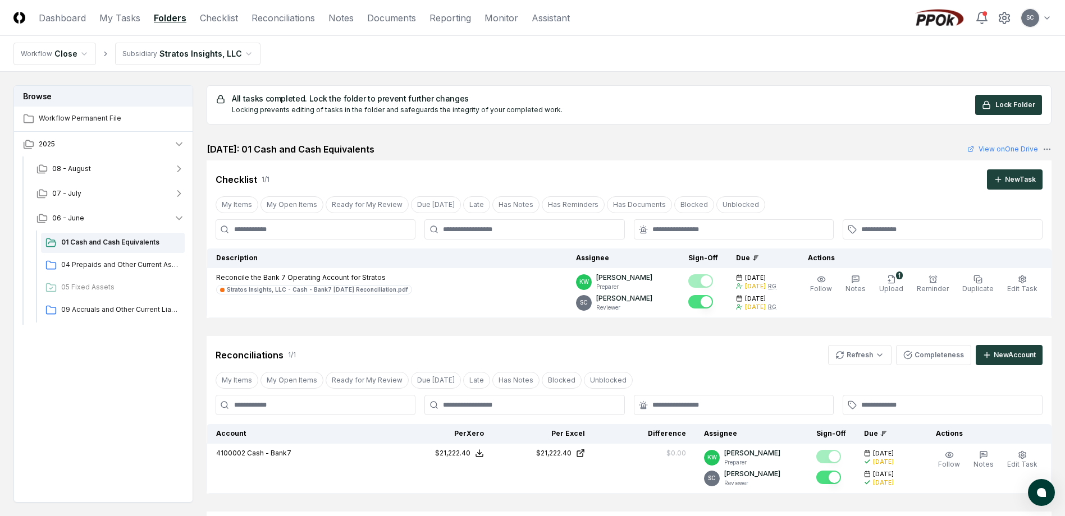
click at [158, 51] on html "CloseCore Dashboard My Tasks Folders Checklist Reconciliations Notes Documents …" at bounding box center [532, 384] width 1065 height 768
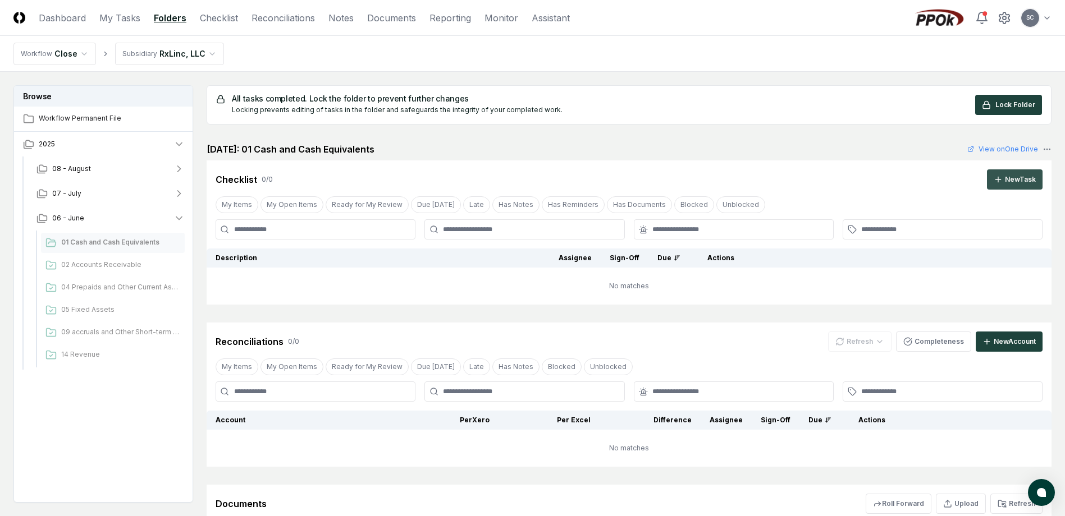
click at [1022, 183] on div "New Task" at bounding box center [1020, 180] width 31 height 10
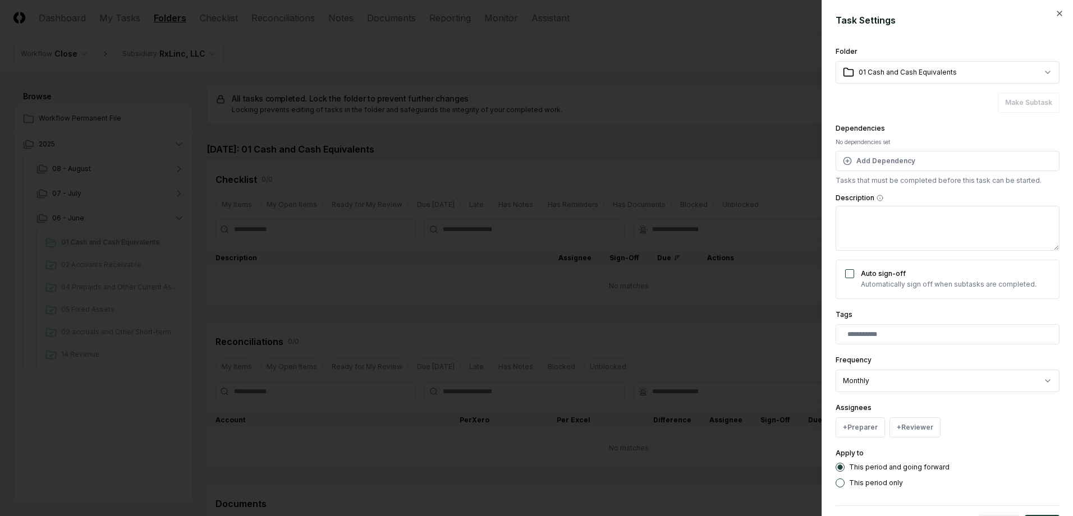
type textarea "*"
type textarea "**"
type textarea "*"
type textarea "***"
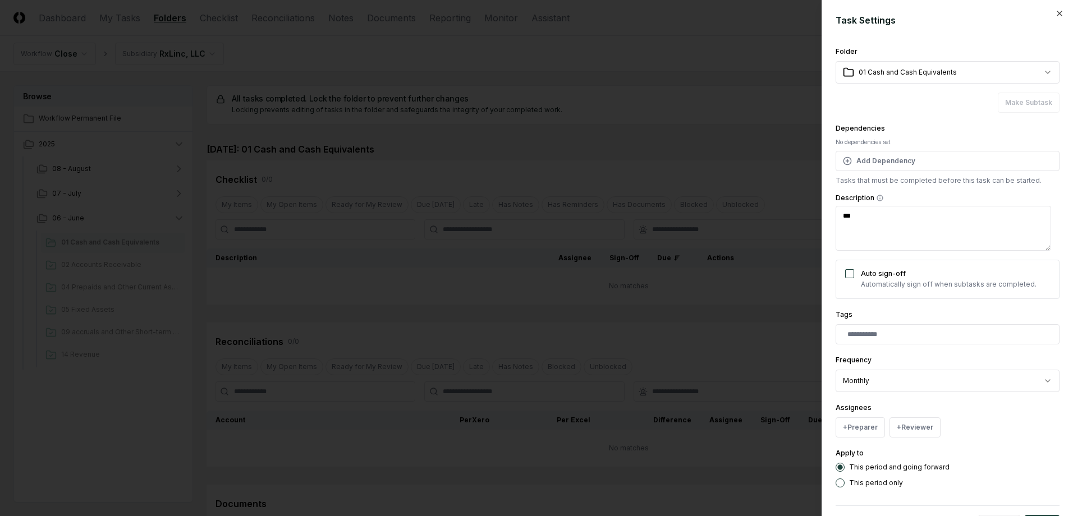
type textarea "*"
type textarea "****"
type textarea "*"
type textarea "*****"
type textarea "*"
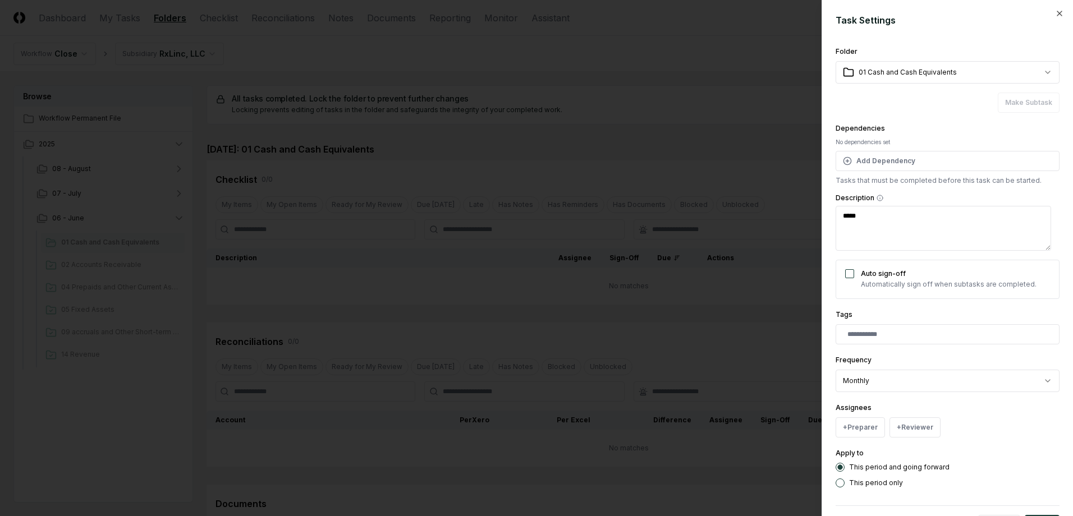
type textarea "******"
type textarea "*"
type textarea "*******"
type textarea "*"
type textarea "********"
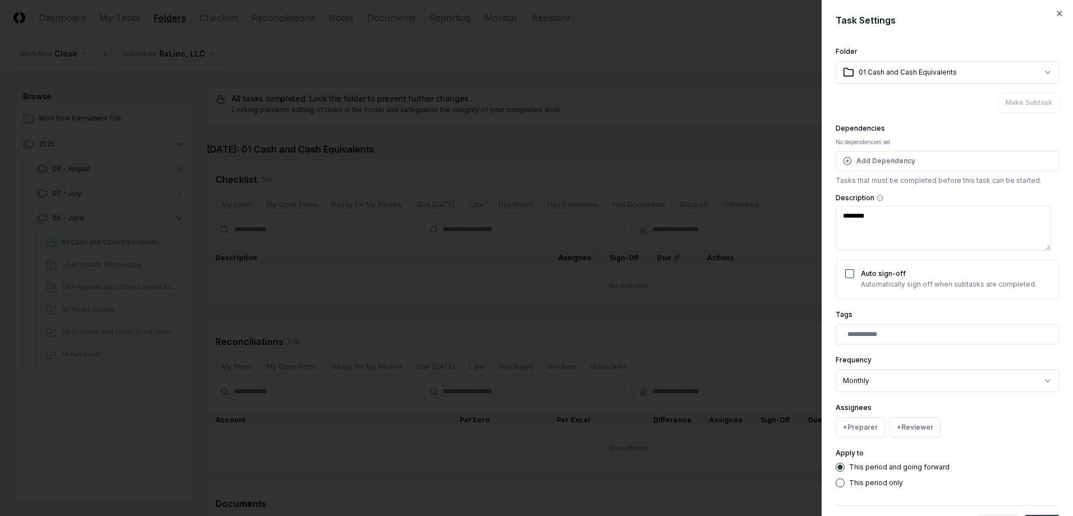
type textarea "*"
type textarea "*********"
type textarea "*"
type textarea "********"
type textarea "*"
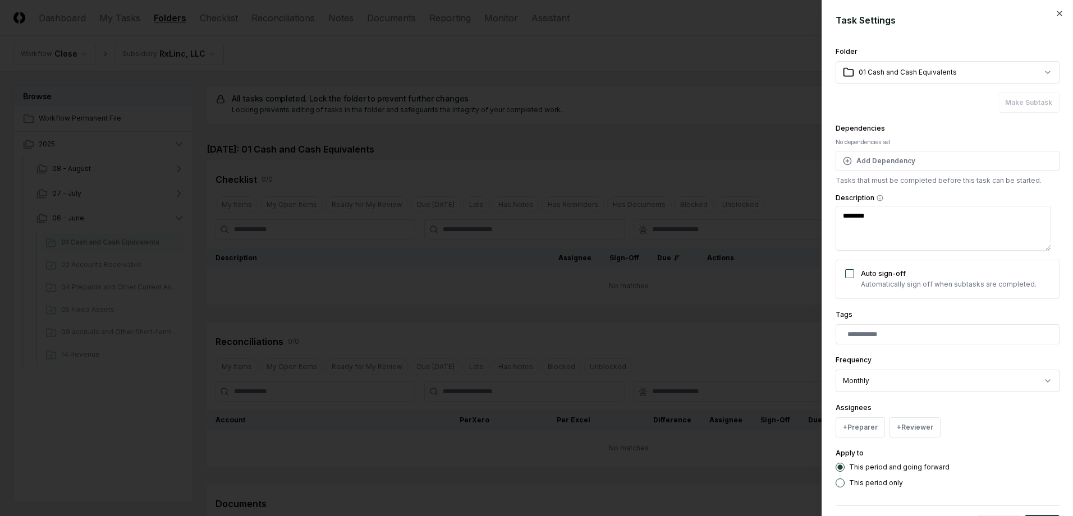
type textarea "*******"
type textarea "*"
type textarea "******"
type textarea "*"
type textarea "*****"
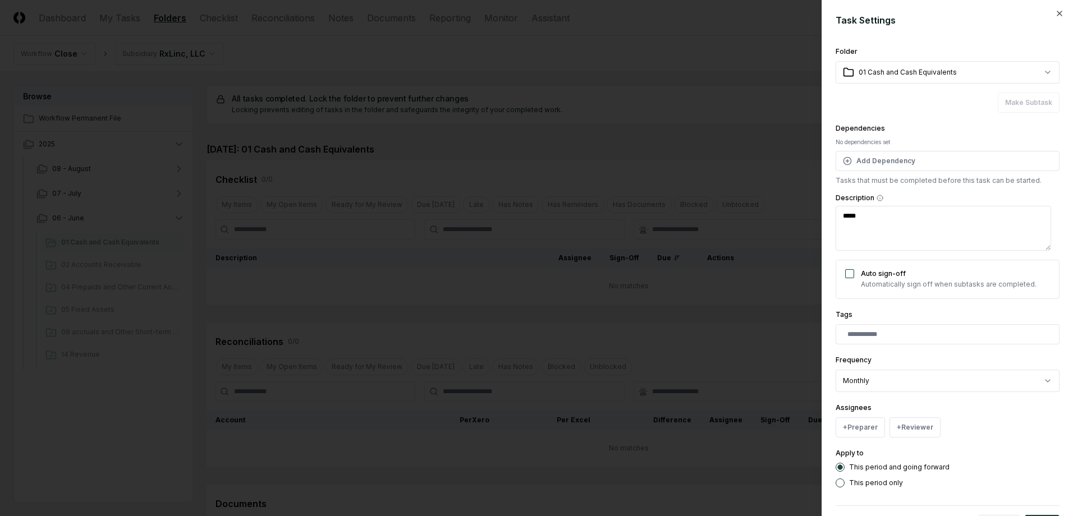
type textarea "*"
type textarea "****"
type textarea "*"
type textarea "***"
type textarea "*"
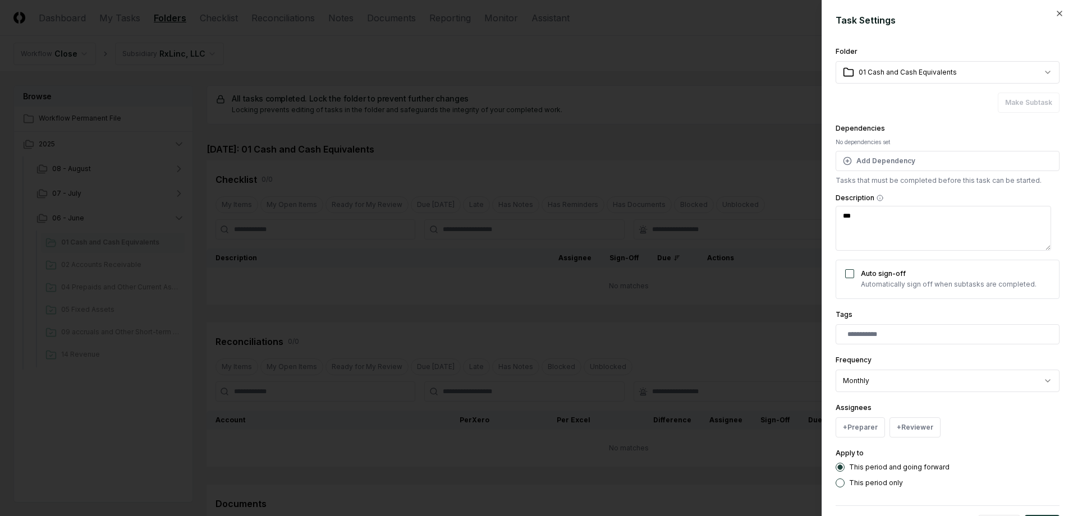
type textarea "**"
type textarea "*"
click at [883, 209] on textarea "Description" at bounding box center [943, 228] width 215 height 45
click at [753, 31] on div at bounding box center [536, 258] width 1073 height 516
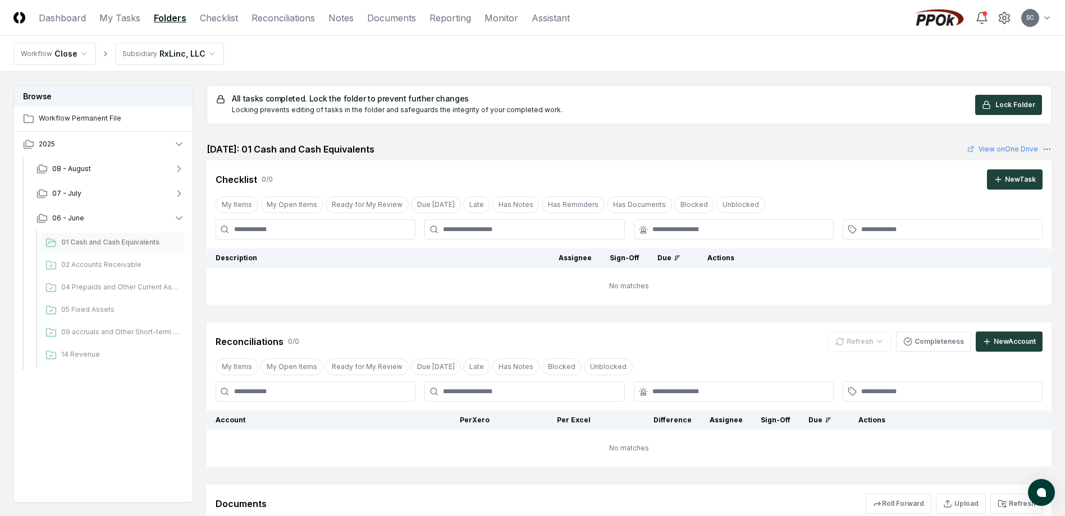
click at [135, 49] on html "CloseCore Dashboard My Tasks Folders Checklist Reconciliations Notes Documents …" at bounding box center [532, 330] width 1065 height 660
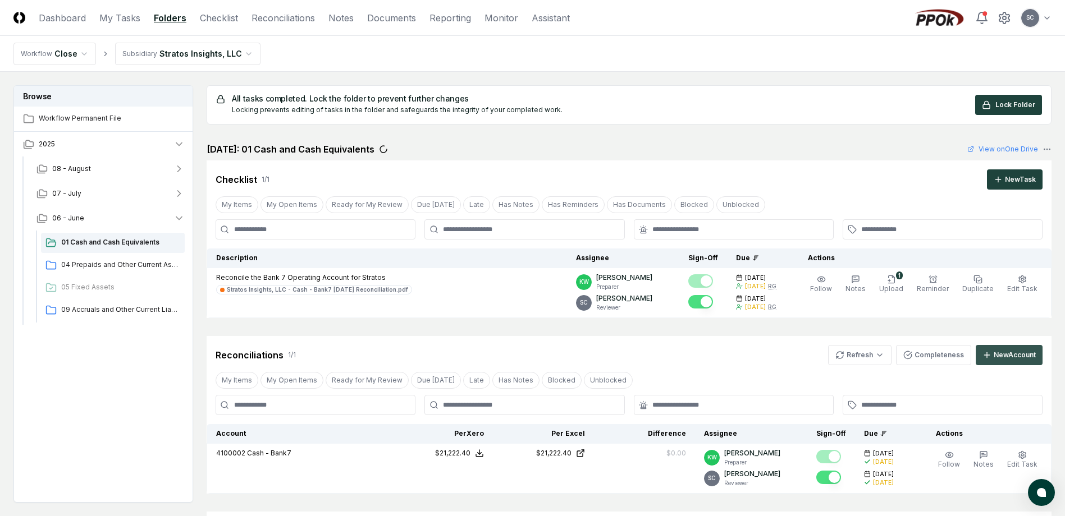
click at [997, 359] on div "New Account" at bounding box center [1014, 355] width 42 height 10
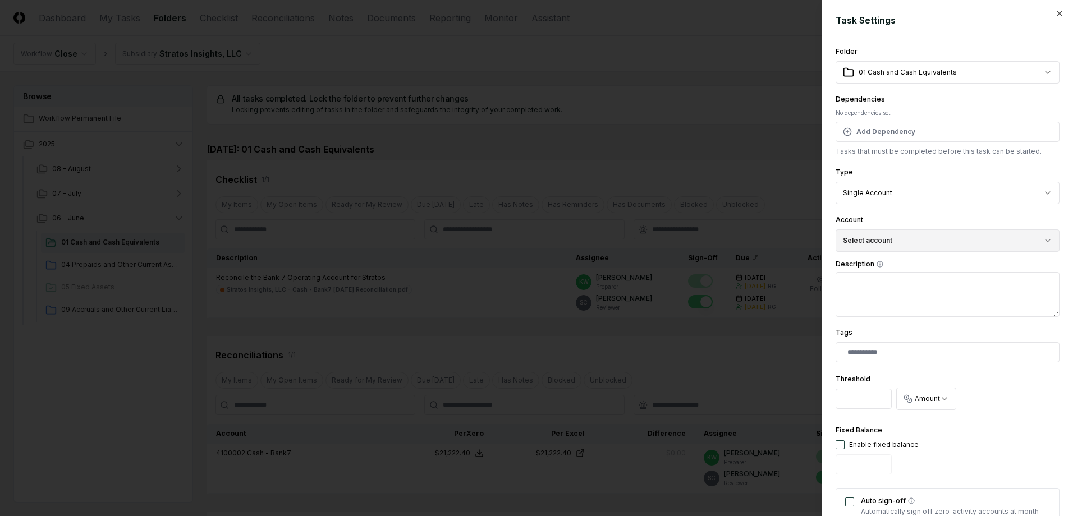
click at [870, 237] on button "Select account" at bounding box center [948, 241] width 224 height 22
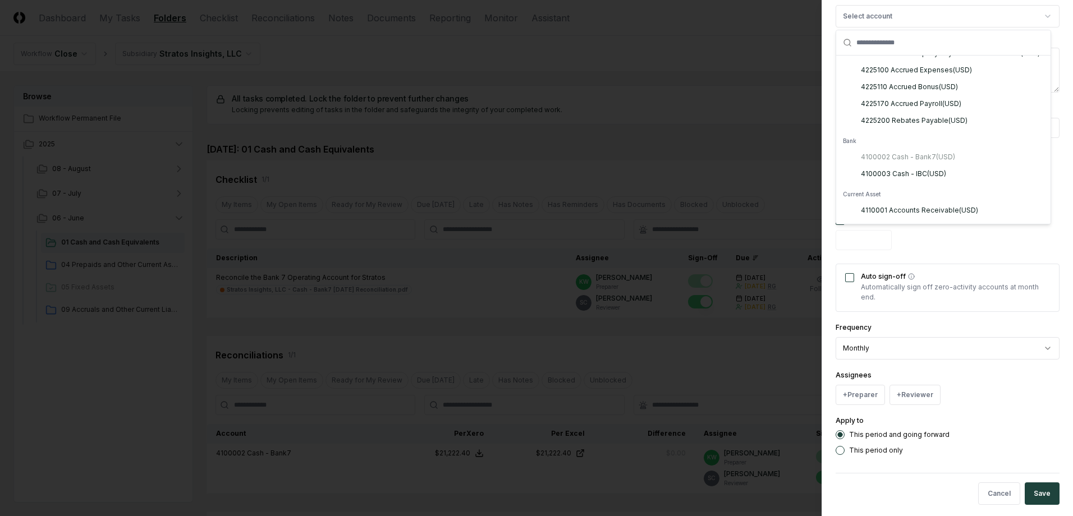
scroll to position [232, 0]
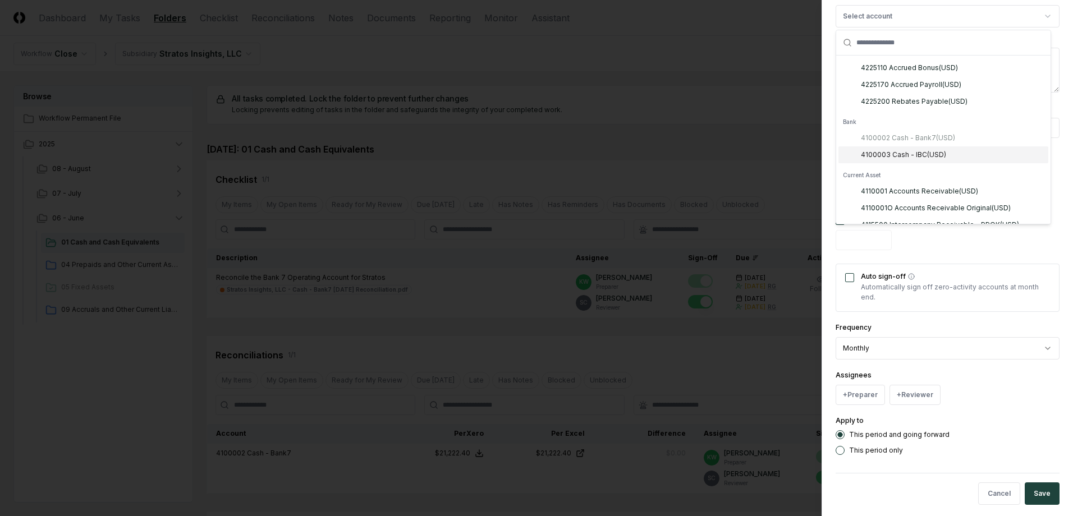
click at [902, 160] on div "4100003 Cash - IBC ( USD )" at bounding box center [903, 155] width 85 height 10
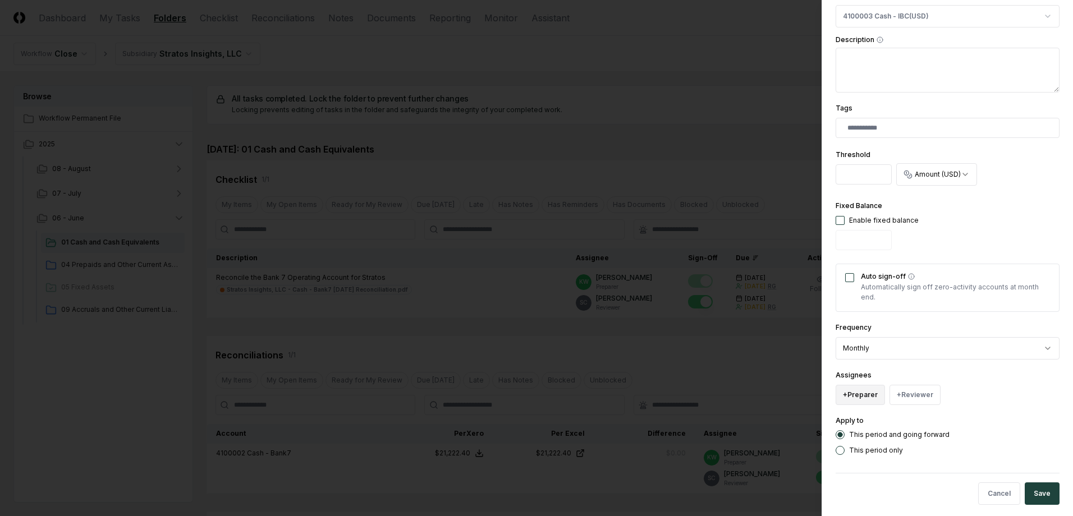
click at [858, 397] on button "+ Preparer" at bounding box center [860, 395] width 49 height 20
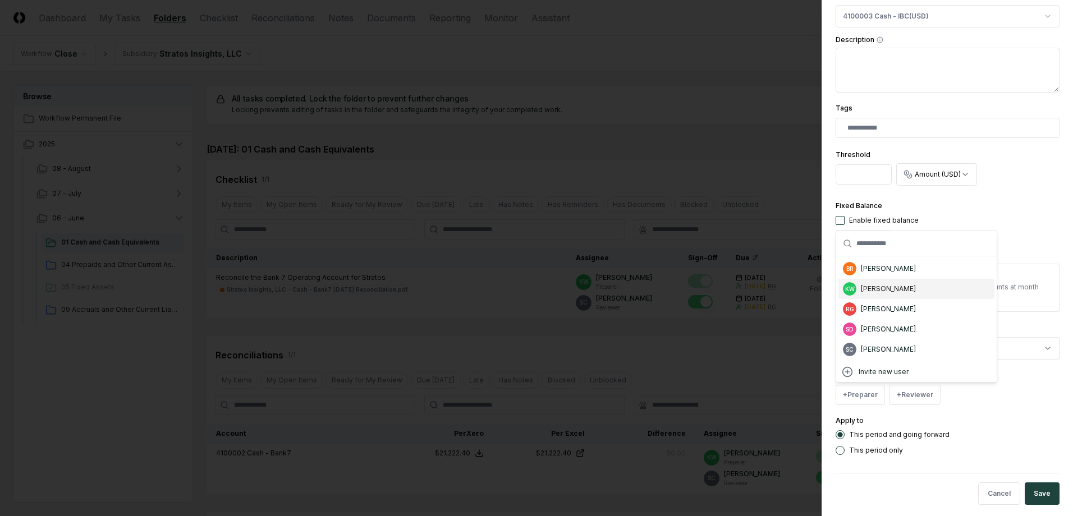
click at [877, 291] on div "[PERSON_NAME]" at bounding box center [888, 289] width 55 height 10
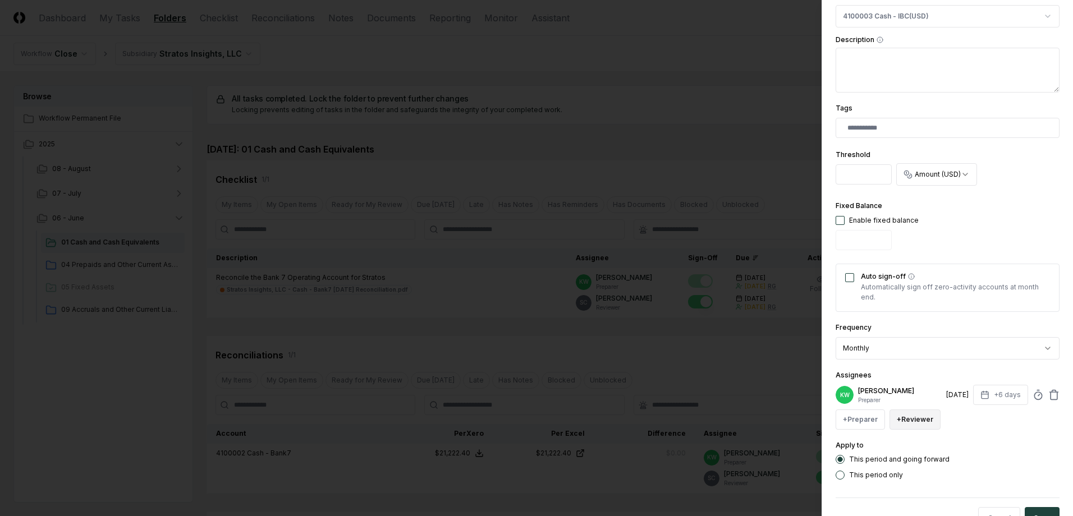
click at [920, 415] on button "+ Reviewer" at bounding box center [914, 420] width 51 height 20
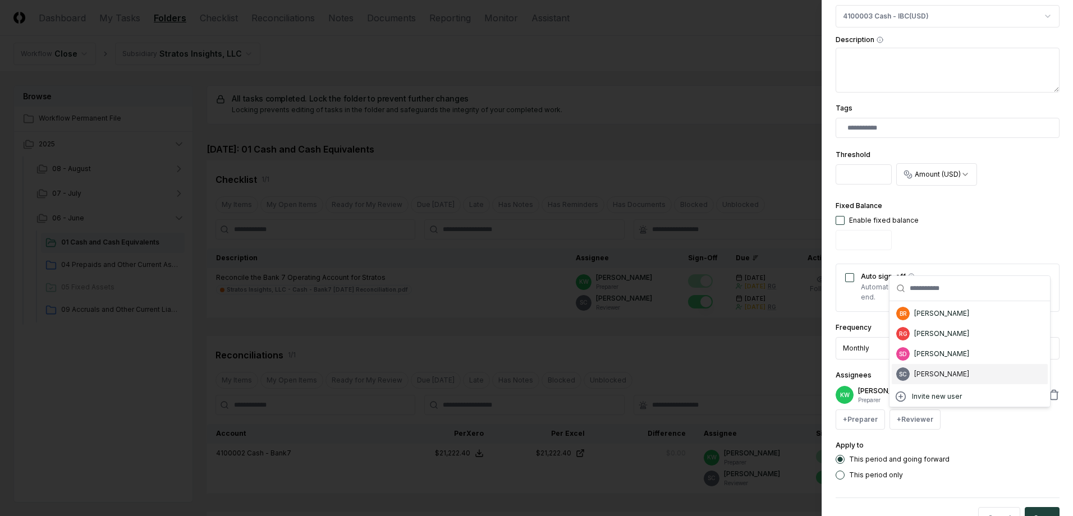
click at [927, 370] on div "[PERSON_NAME]" at bounding box center [941, 374] width 55 height 10
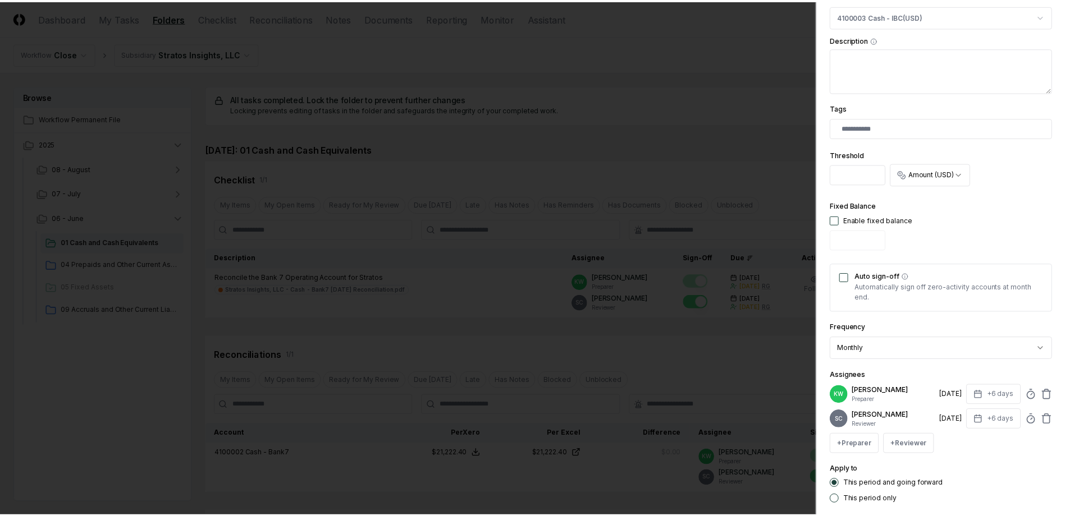
scroll to position [285, 0]
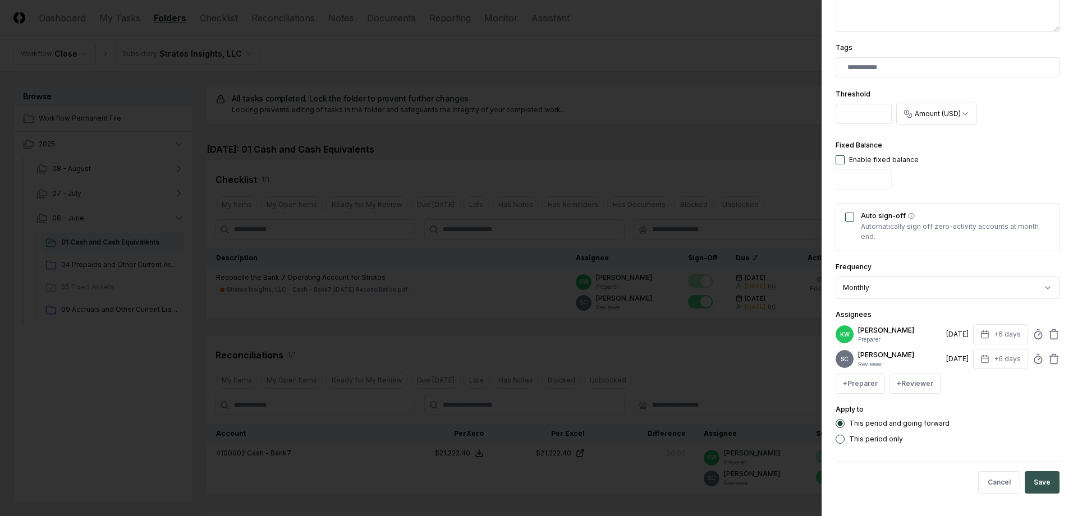
click at [1033, 483] on button "Save" at bounding box center [1042, 482] width 35 height 22
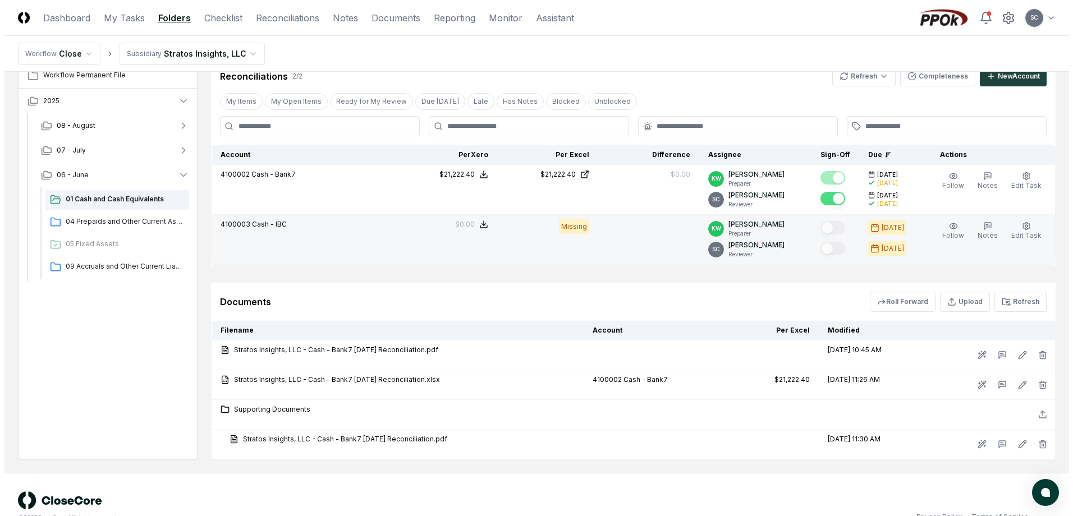
scroll to position [281, 0]
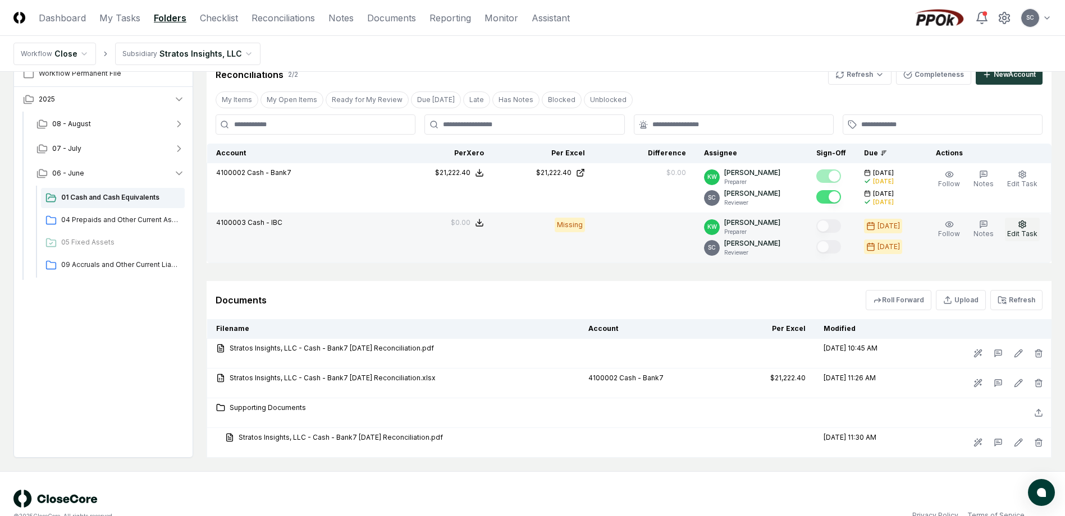
click at [1019, 226] on icon "button" at bounding box center [1022, 224] width 7 height 7
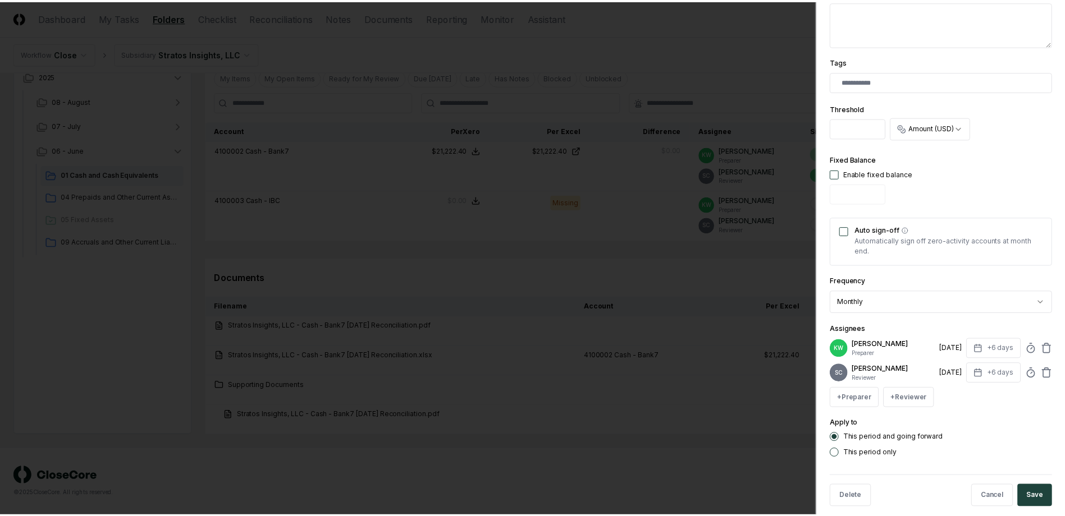
scroll to position [278, 0]
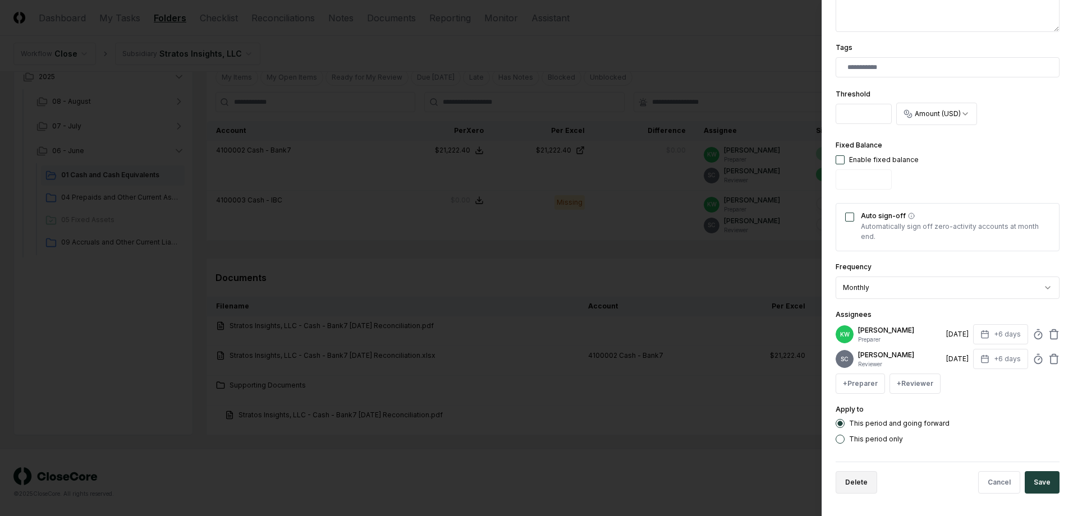
click at [851, 484] on button "Delete" at bounding box center [857, 482] width 42 height 22
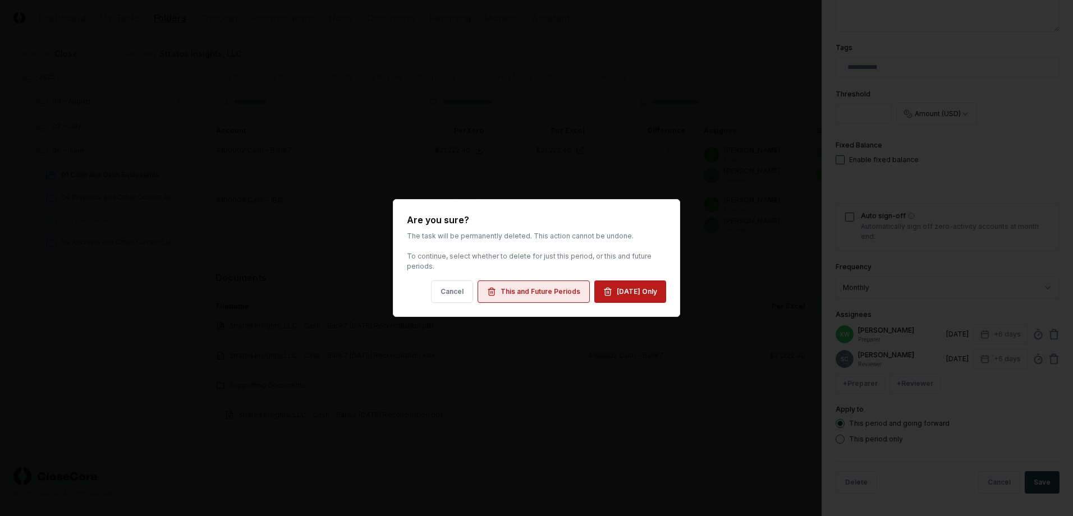
click at [525, 288] on div "This and Future Periods" at bounding box center [541, 292] width 80 height 10
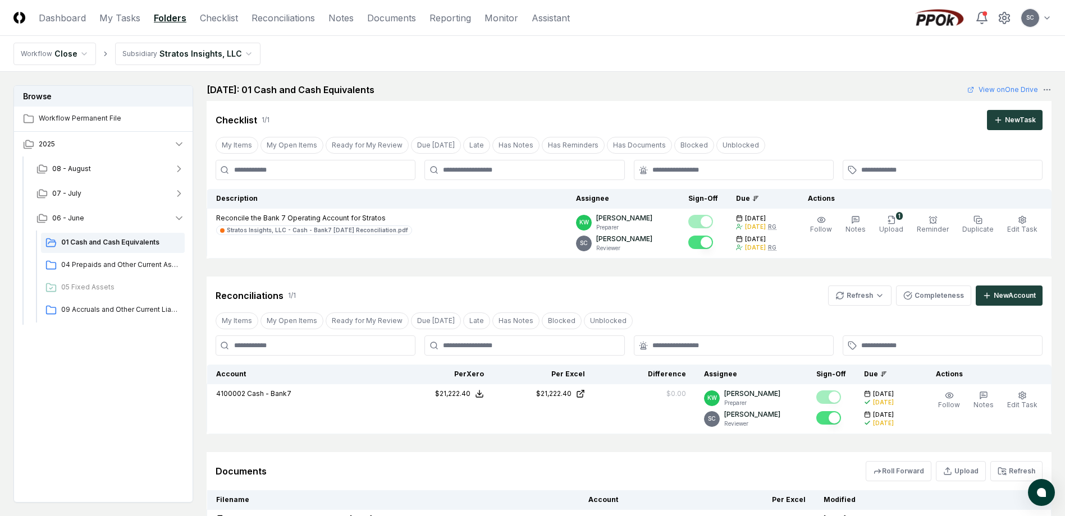
scroll to position [0, 0]
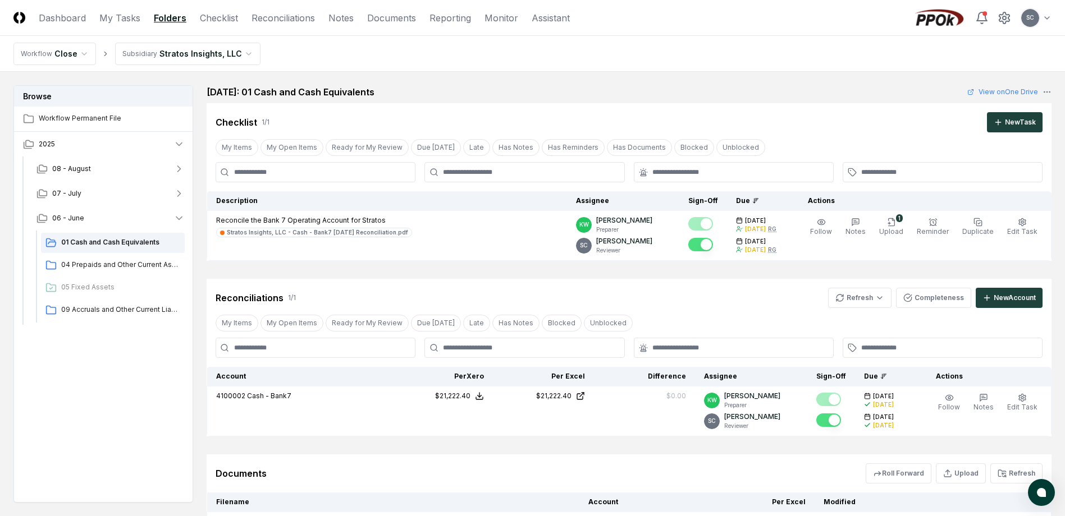
click at [186, 53] on html "CloseCore Dashboard My Tasks Folders Checklist Reconciliations Notes Documents …" at bounding box center [532, 356] width 1065 height 712
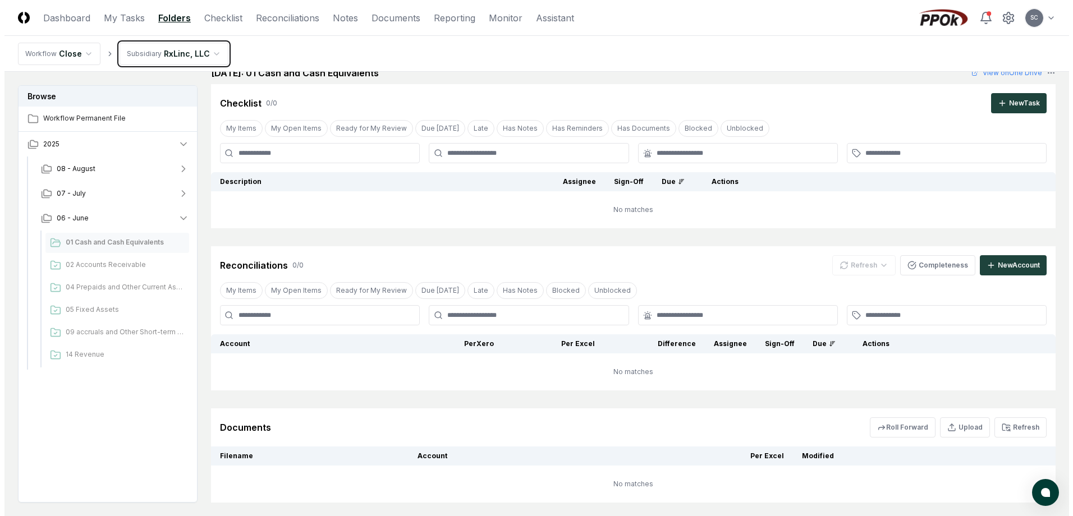
scroll to position [144, 0]
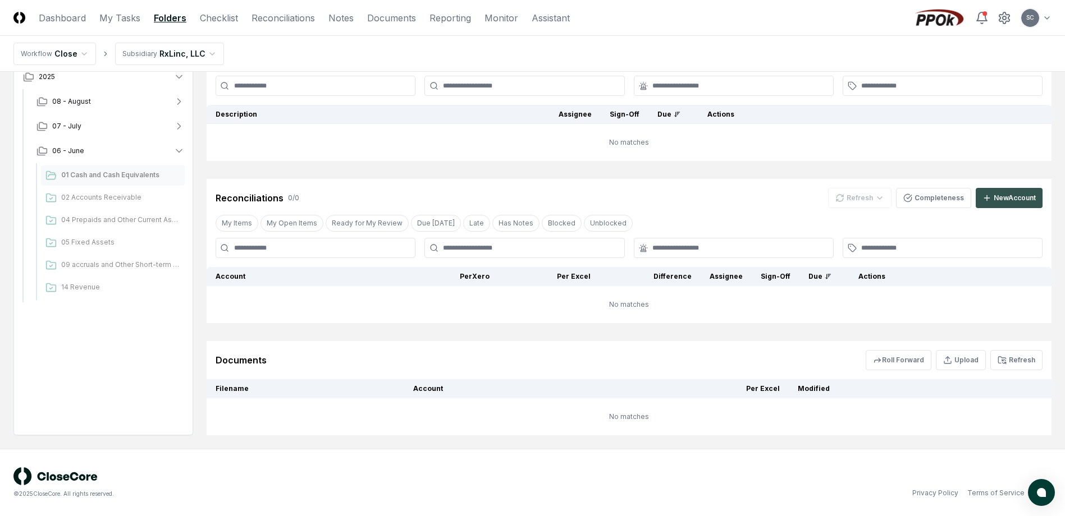
click at [1008, 198] on div "New Account" at bounding box center [1014, 198] width 42 height 10
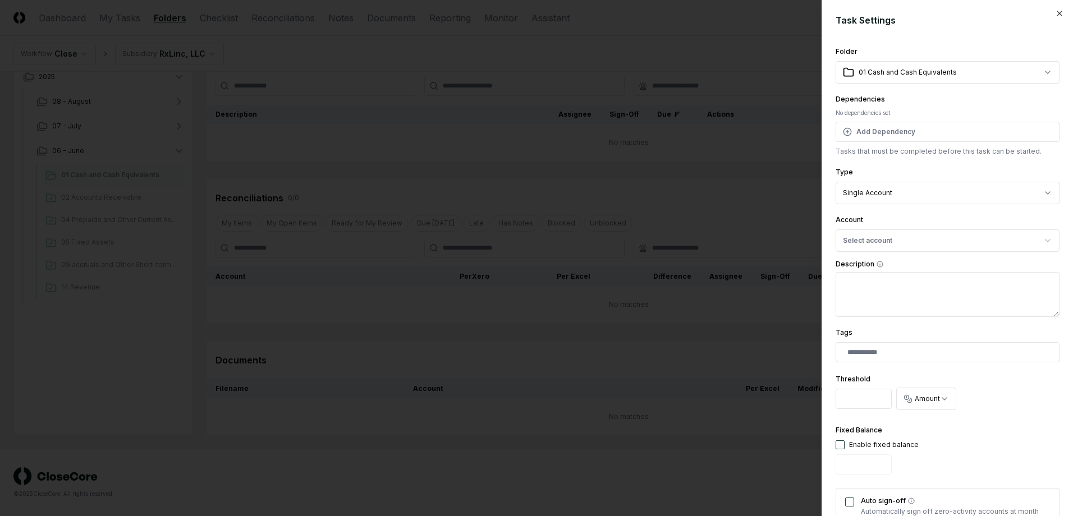
click at [910, 199] on body "CloseCore Dashboard My Tasks Folders Checklist Reconciliations Notes Documents …" at bounding box center [532, 186] width 1065 height 660
click at [912, 185] on body "CloseCore Dashboard My Tasks Folders Checklist Reconciliations Notes Documents …" at bounding box center [532, 186] width 1065 height 660
click at [887, 233] on button "Select account" at bounding box center [948, 241] width 224 height 22
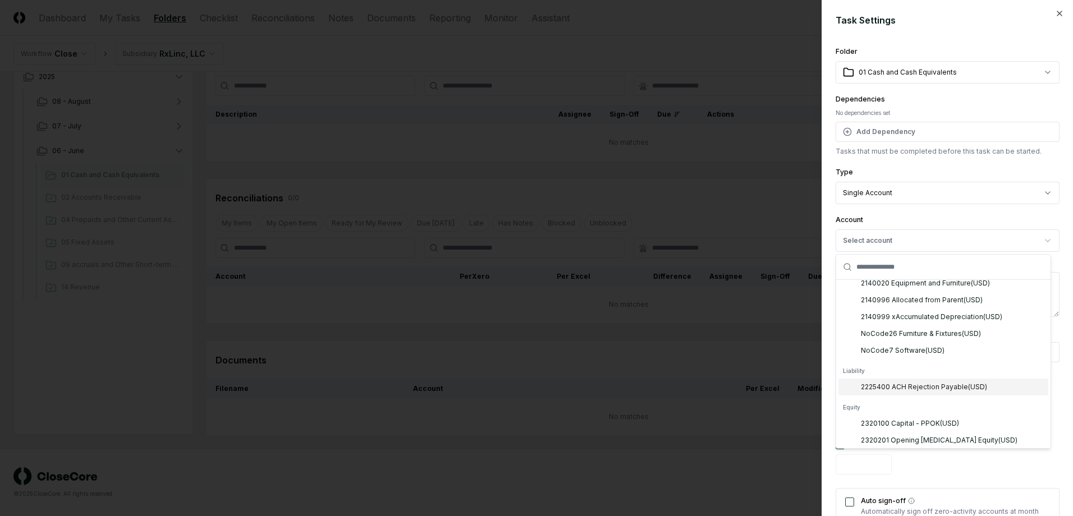
scroll to position [2909, 0]
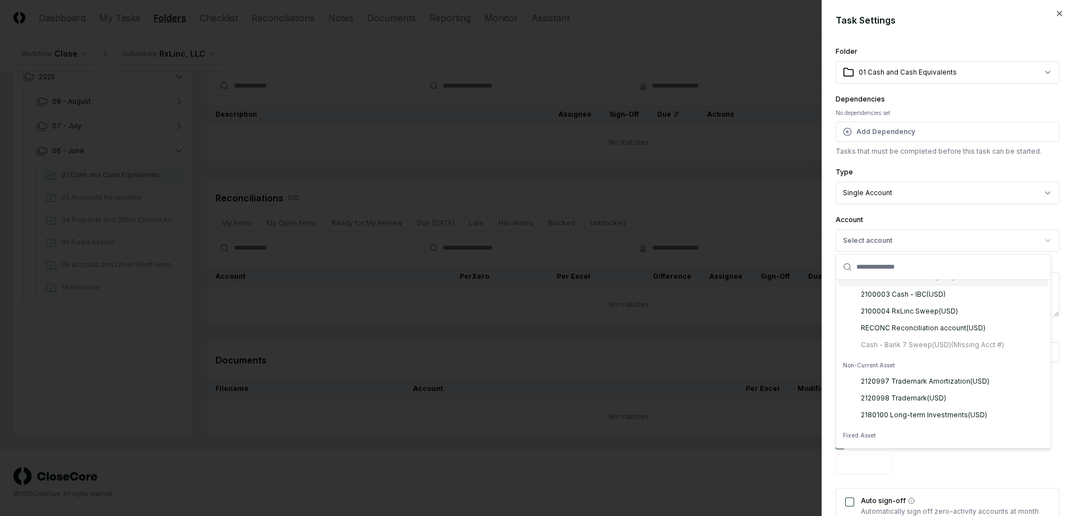
click at [906, 283] on div "2100002 Cash - Bank7 ( USD )" at bounding box center [908, 278] width 94 height 10
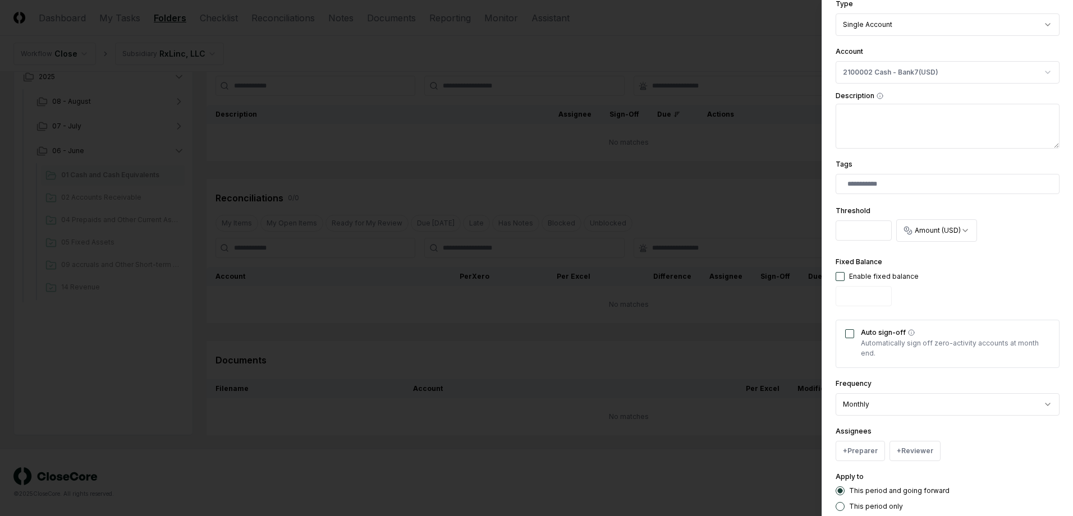
scroll to position [236, 0]
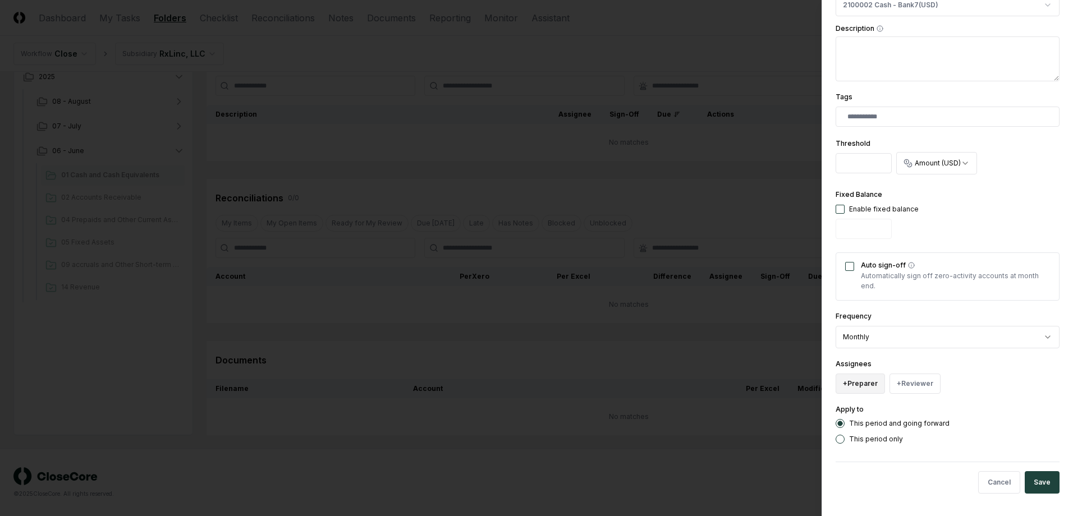
click at [863, 386] on button "+ Preparer" at bounding box center [860, 384] width 49 height 20
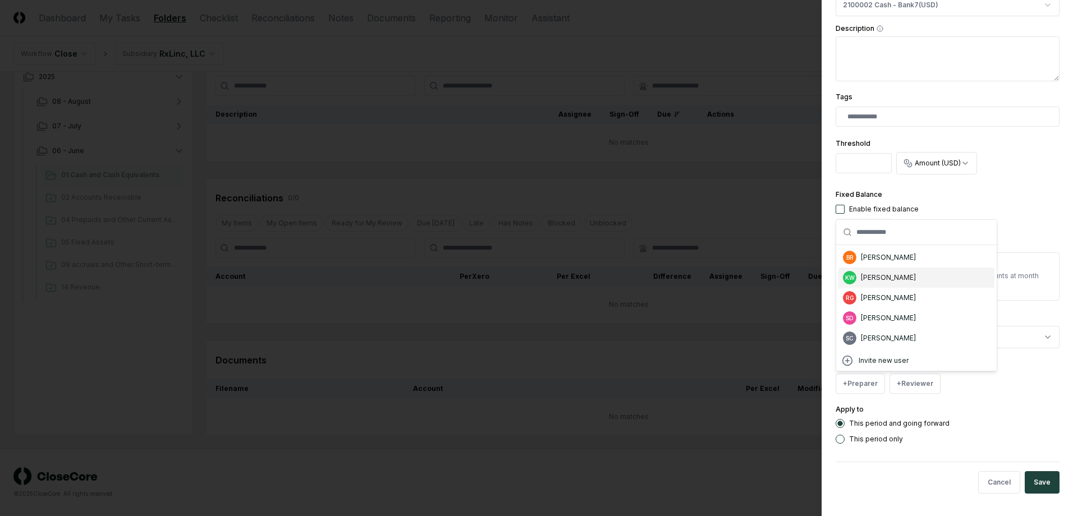
click at [866, 273] on div "[PERSON_NAME]" at bounding box center [888, 278] width 55 height 10
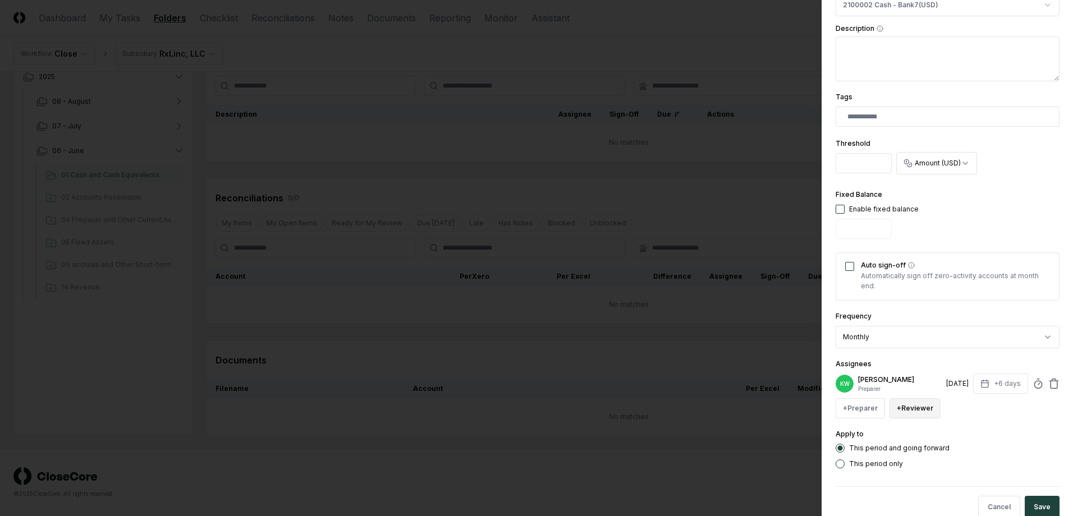
click at [905, 411] on button "+ Reviewer" at bounding box center [914, 408] width 51 height 20
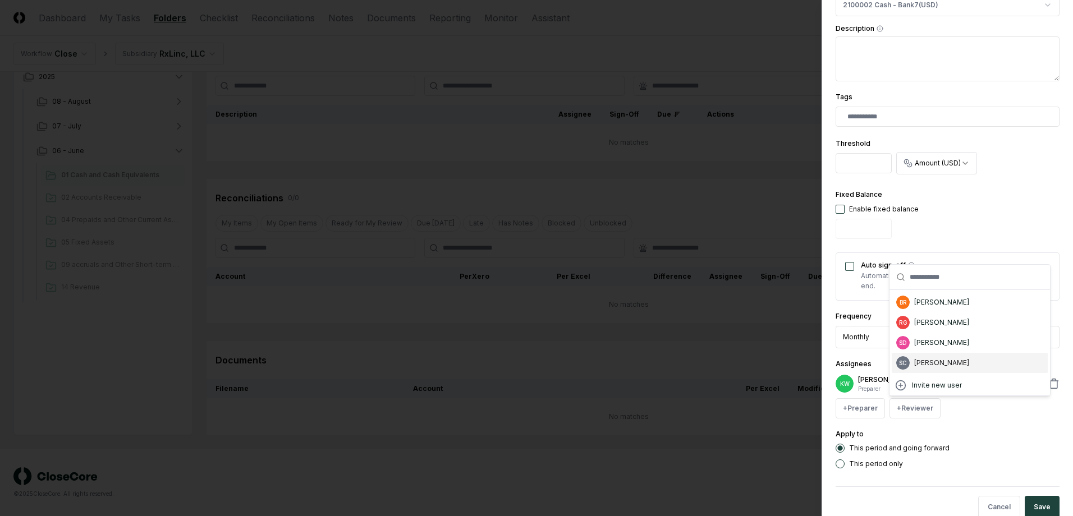
click at [921, 364] on div "[PERSON_NAME]" at bounding box center [941, 363] width 55 height 10
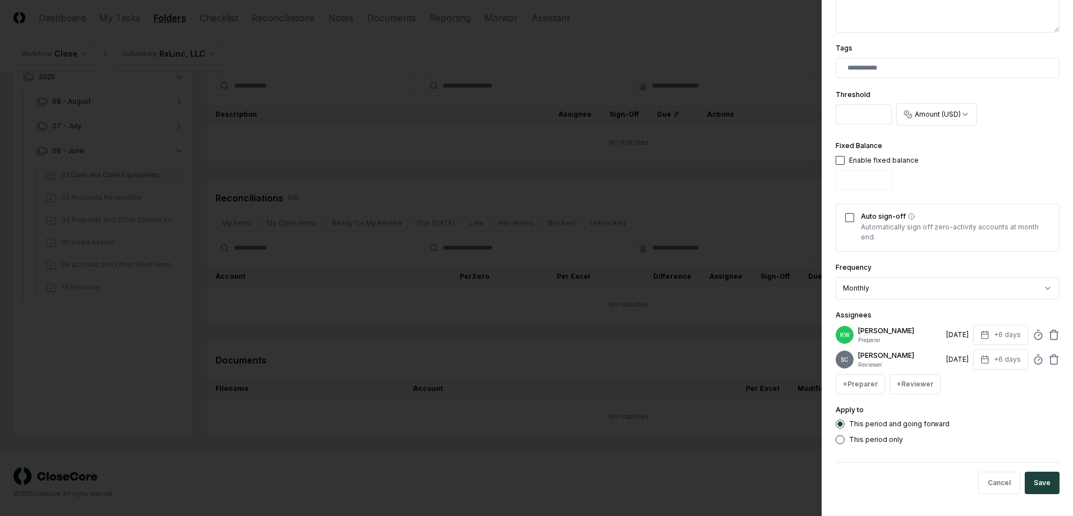
scroll to position [285, 0]
click at [1028, 479] on button "Save" at bounding box center [1042, 482] width 35 height 22
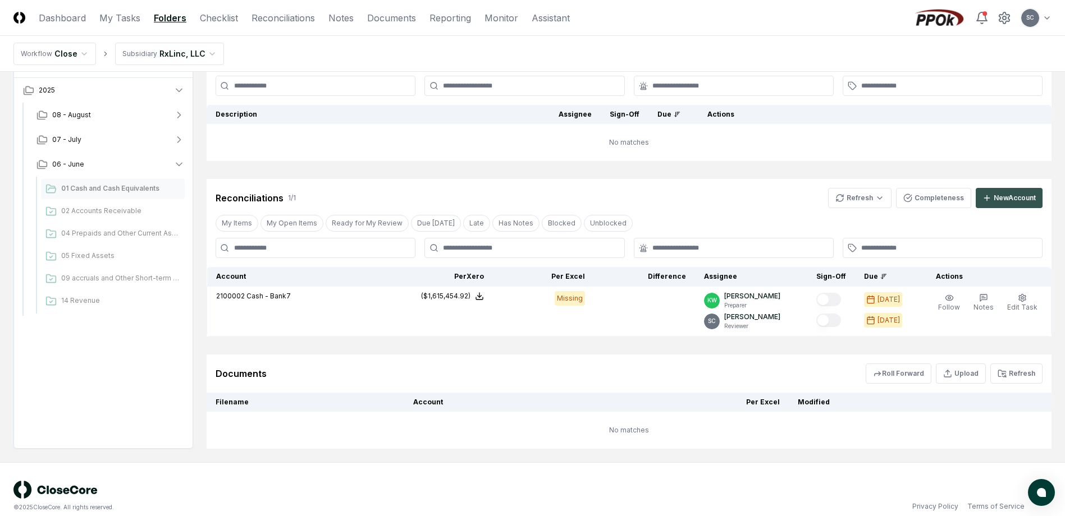
click at [1015, 200] on div "New Account" at bounding box center [1014, 198] width 42 height 10
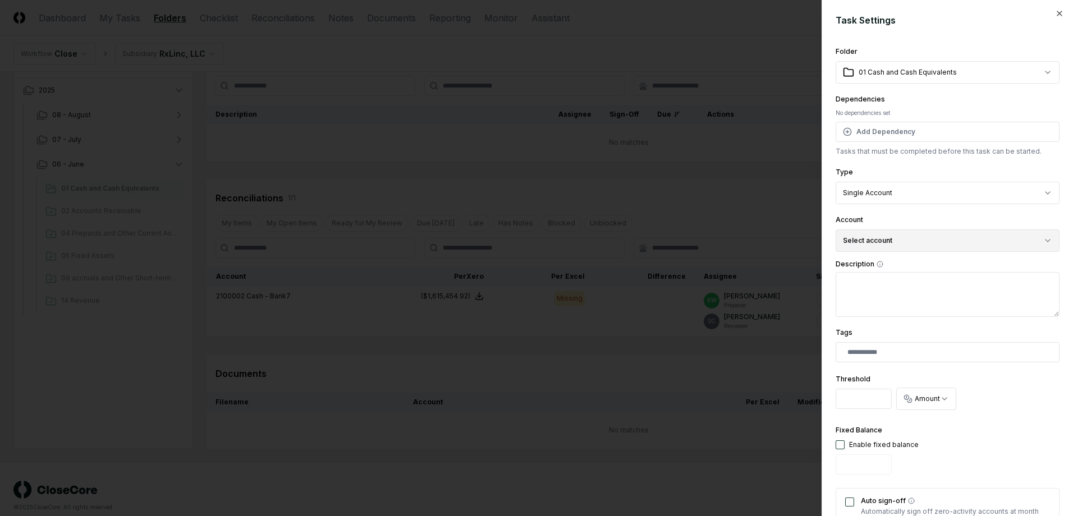
click at [888, 240] on button "Select account" at bounding box center [948, 241] width 224 height 22
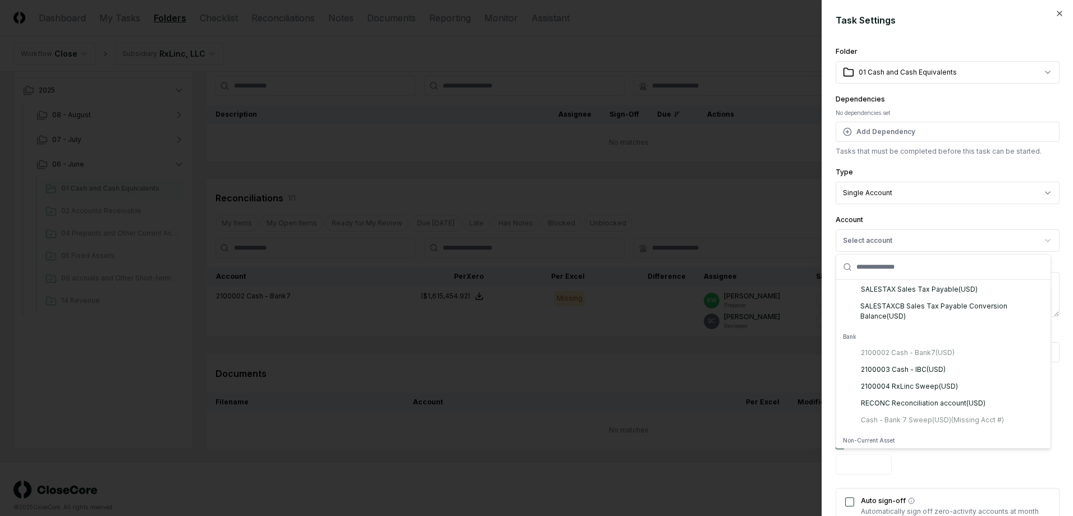
scroll to position [2862, 0]
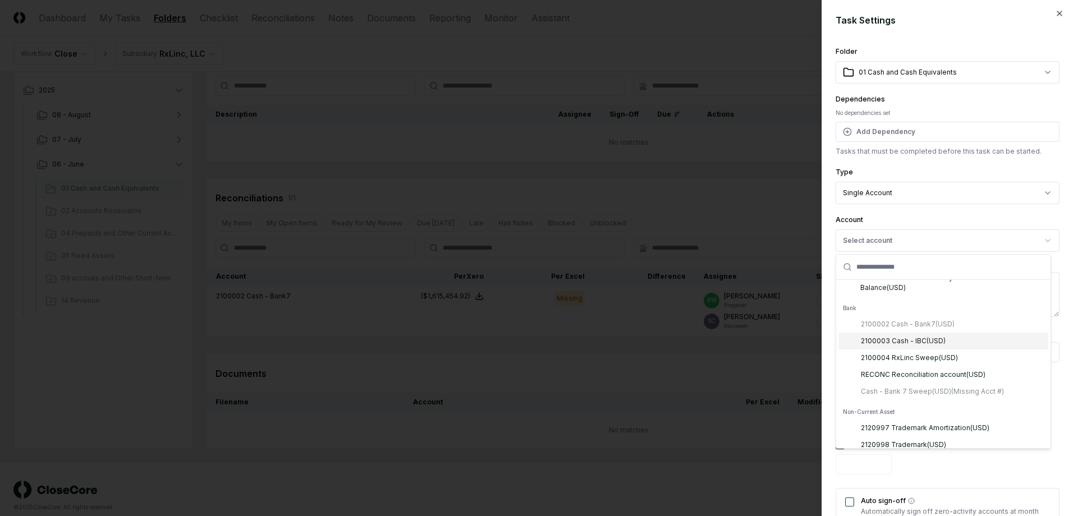
click at [897, 346] on div "2100003 Cash - IBC ( USD )" at bounding box center [903, 341] width 85 height 10
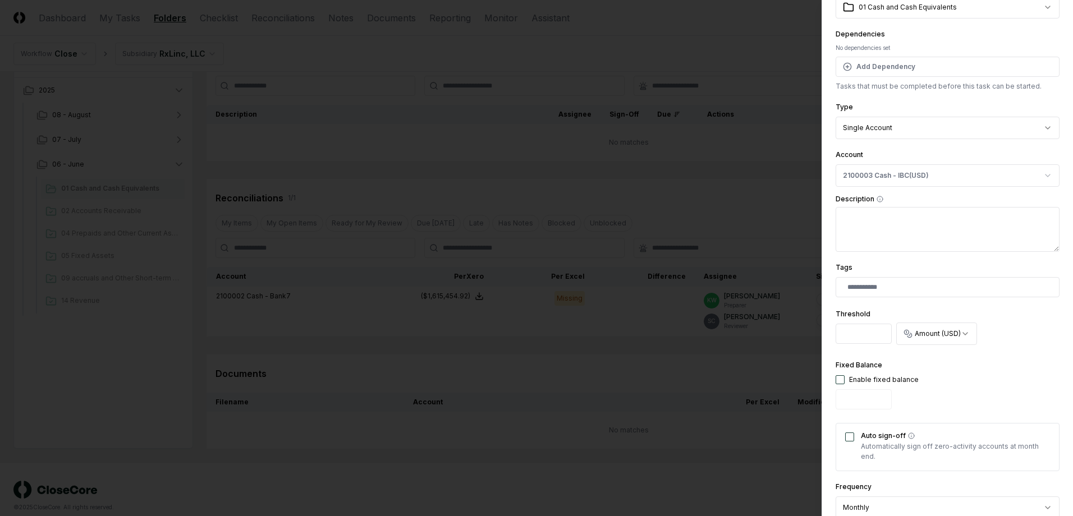
scroll to position [224, 0]
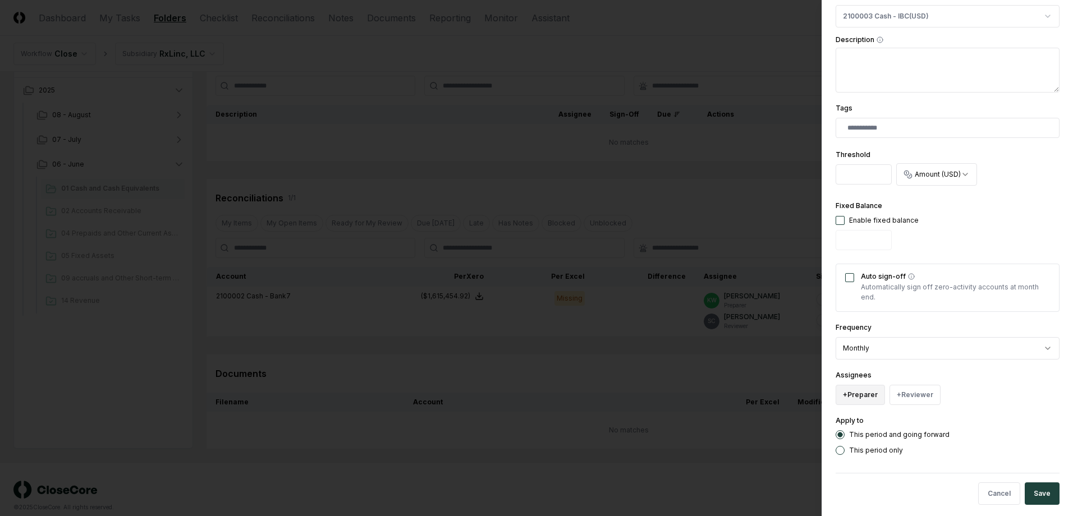
click at [860, 401] on button "+ Preparer" at bounding box center [860, 395] width 49 height 20
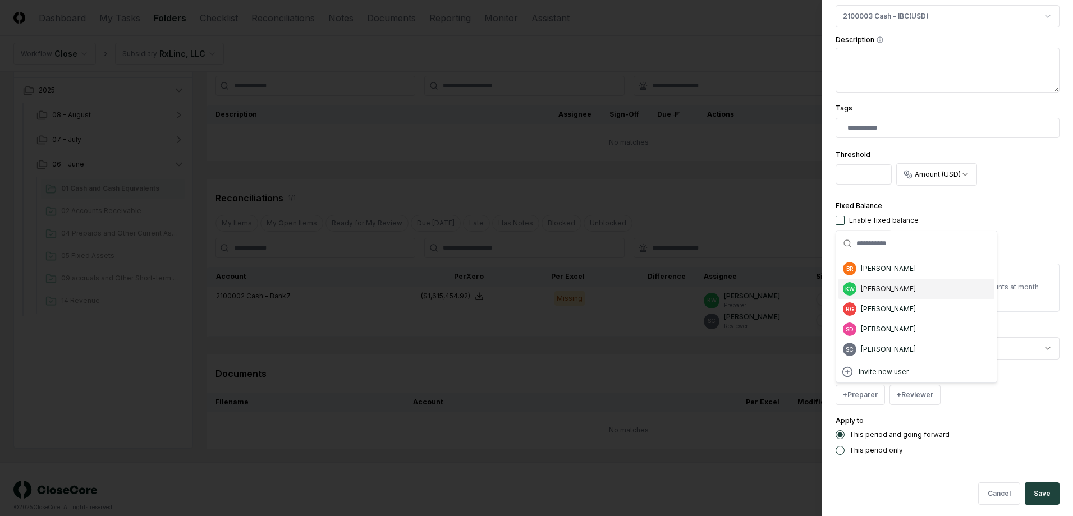
click at [866, 287] on div "[PERSON_NAME]" at bounding box center [888, 289] width 55 height 10
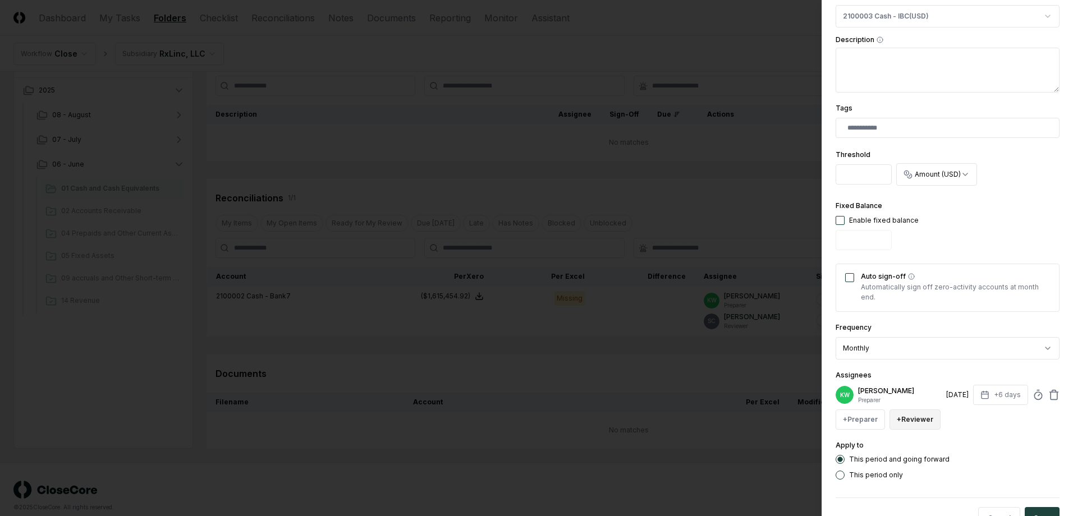
click at [910, 417] on button "+ Reviewer" at bounding box center [914, 420] width 51 height 20
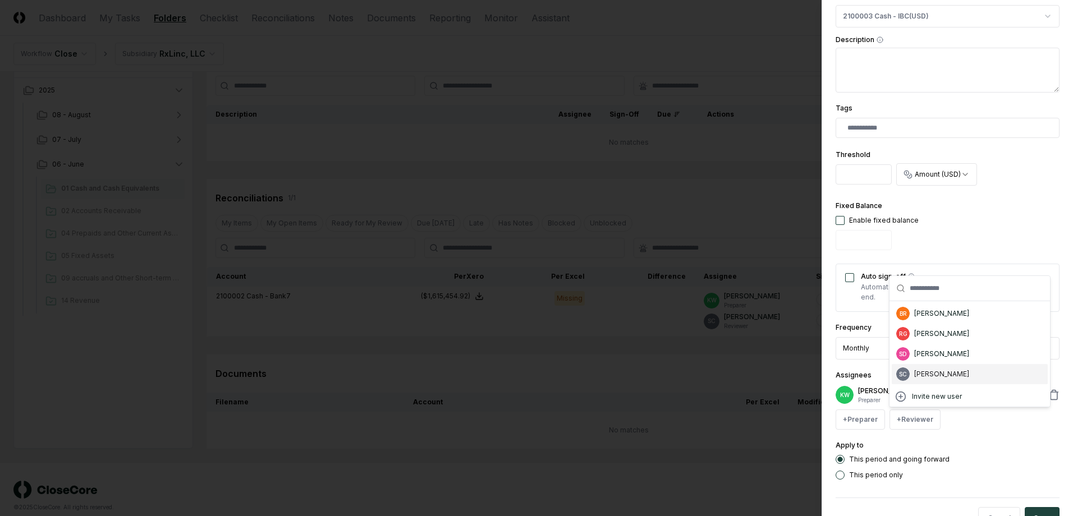
click at [912, 375] on div "SC [PERSON_NAME]" at bounding box center [970, 374] width 156 height 20
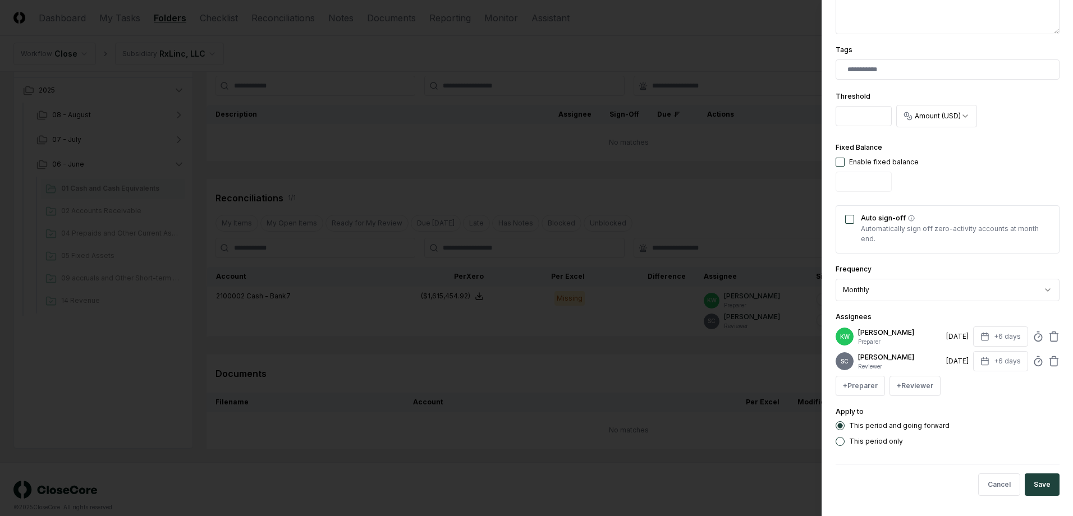
scroll to position [285, 0]
click at [1035, 476] on button "Save" at bounding box center [1042, 482] width 35 height 22
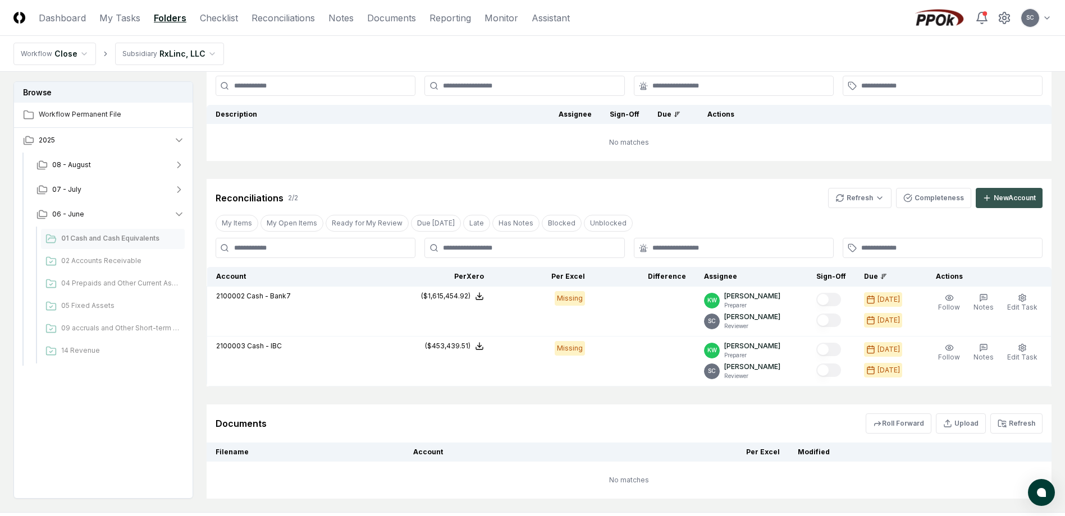
click at [1003, 198] on div "New Account" at bounding box center [1014, 198] width 42 height 10
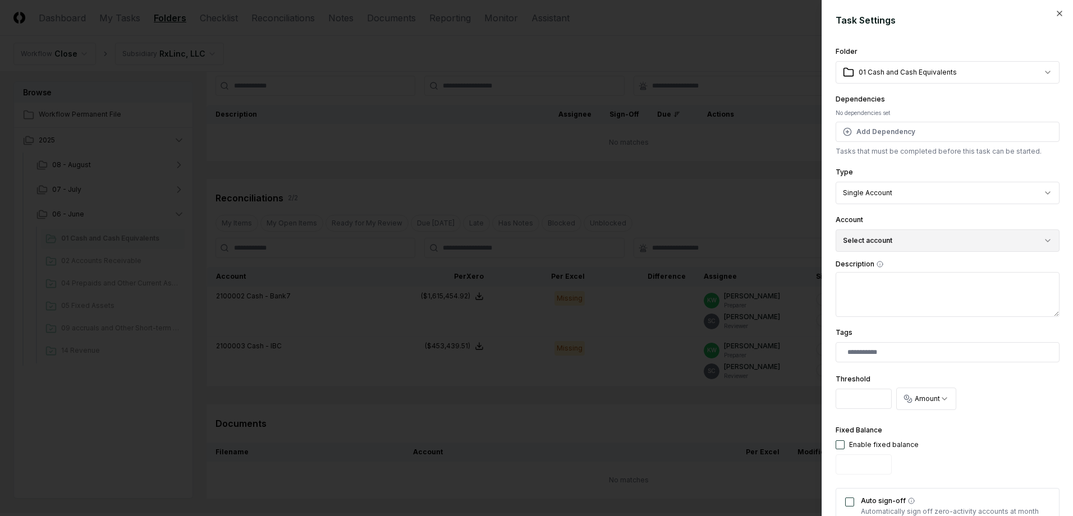
click at [932, 237] on button "Select account" at bounding box center [948, 241] width 224 height 22
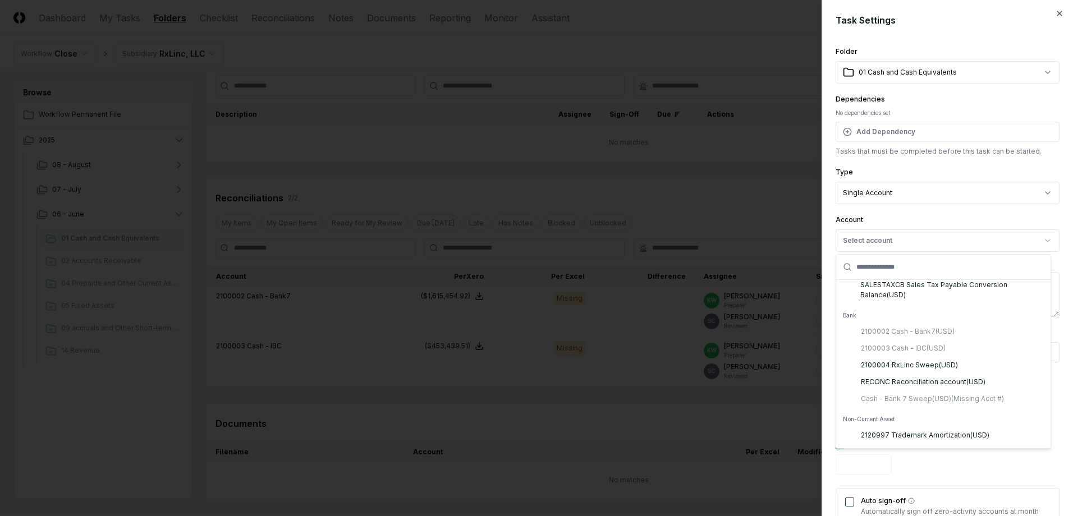
scroll to position [2862, 0]
click at [926, 363] on div "2100004 RxLinc Sweep ( USD )" at bounding box center [909, 358] width 97 height 10
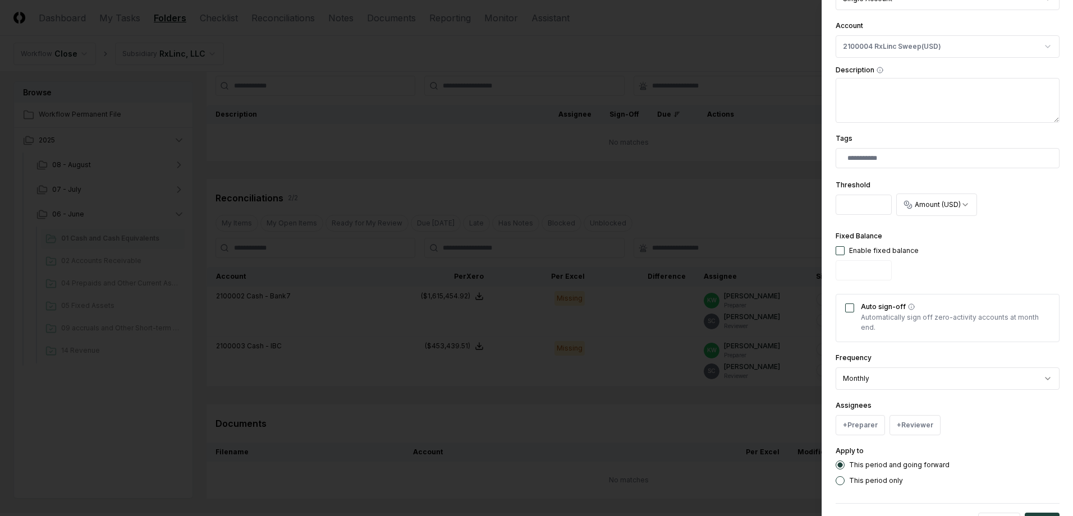
scroll to position [236, 0]
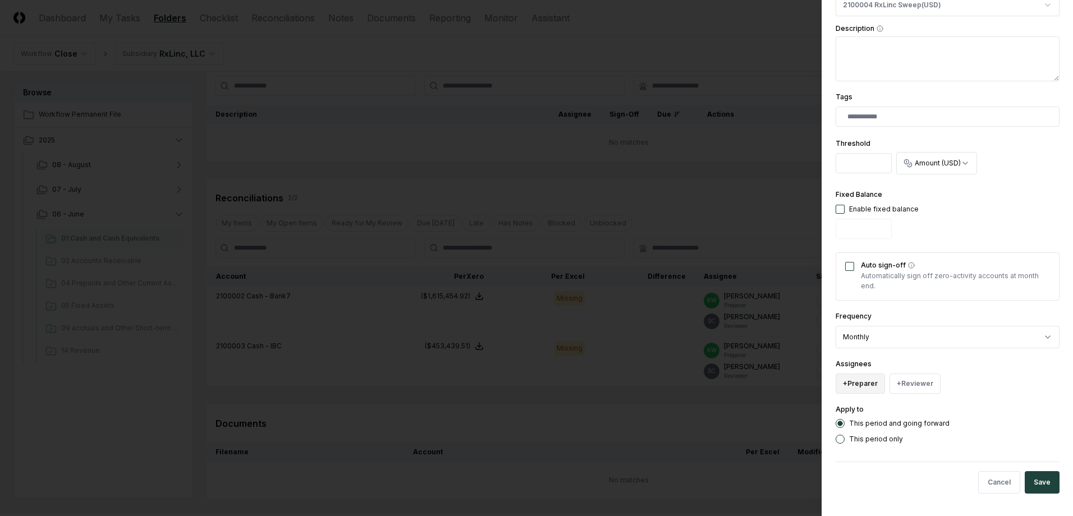
click at [860, 386] on button "+ Preparer" at bounding box center [860, 384] width 49 height 20
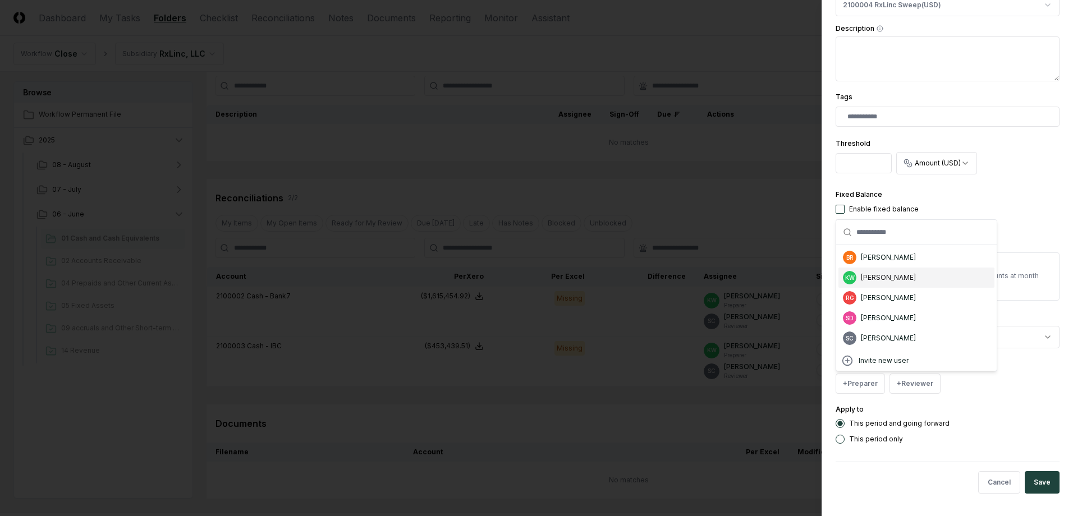
click at [874, 274] on div "[PERSON_NAME]" at bounding box center [888, 278] width 55 height 10
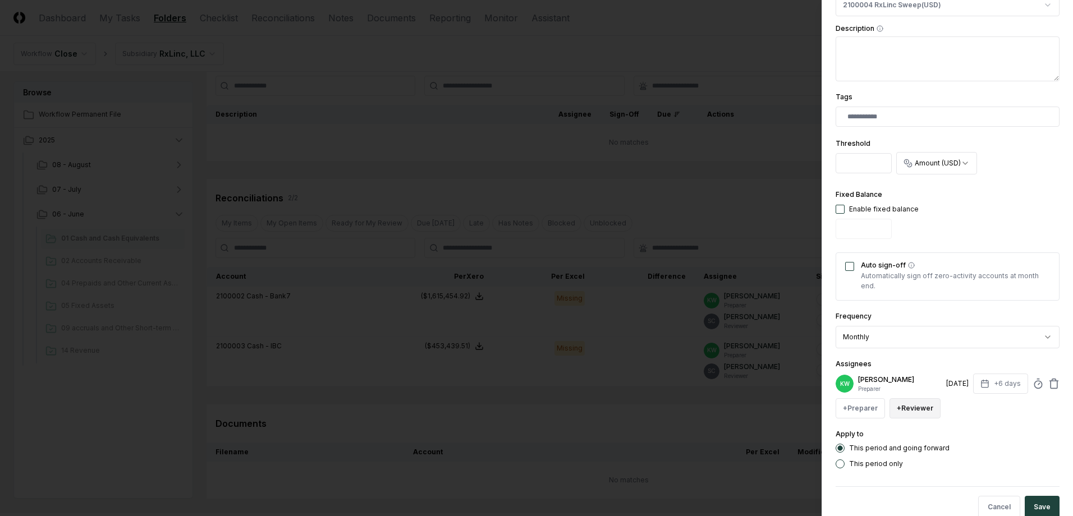
click at [916, 401] on button "+ Reviewer" at bounding box center [914, 408] width 51 height 20
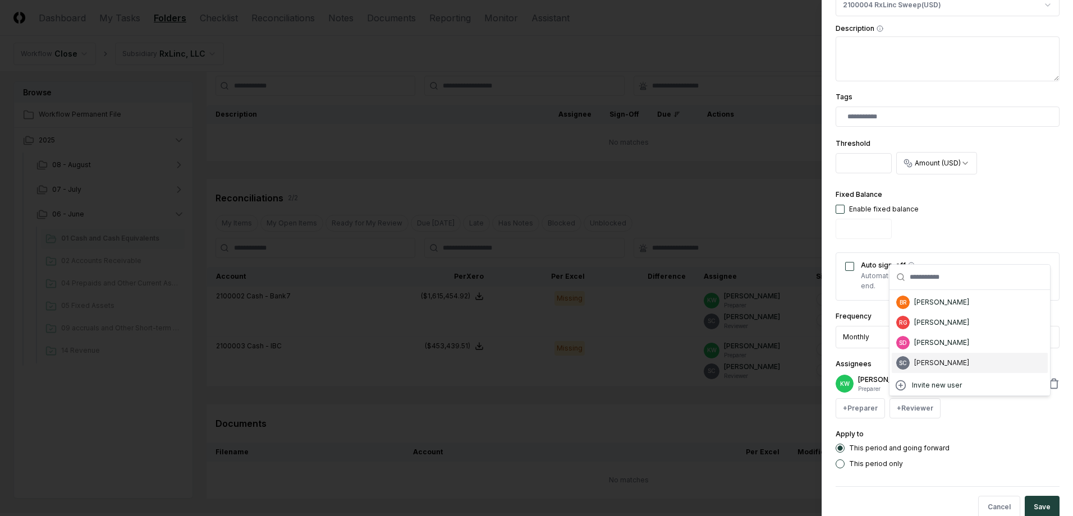
click at [917, 361] on div "[PERSON_NAME]" at bounding box center [941, 363] width 55 height 10
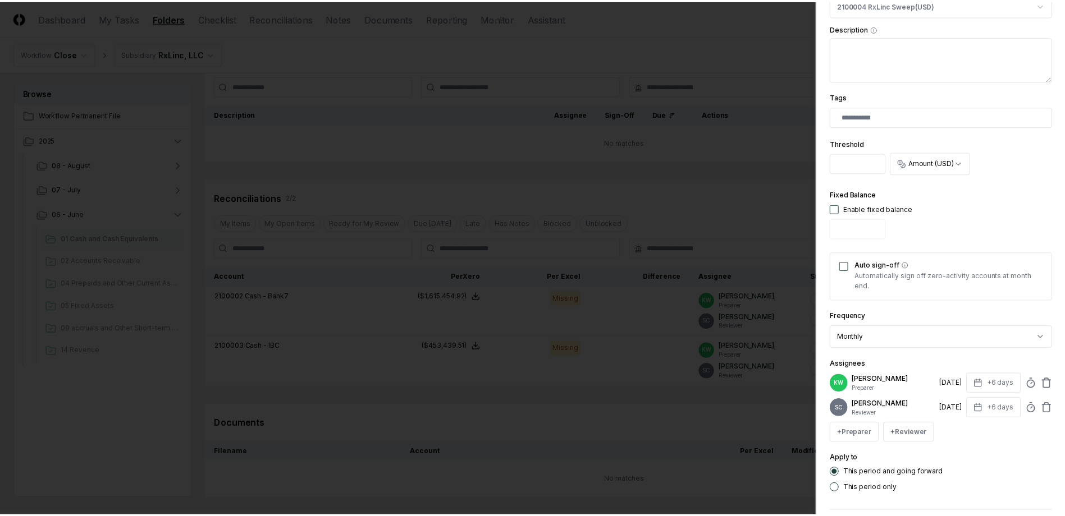
scroll to position [285, 0]
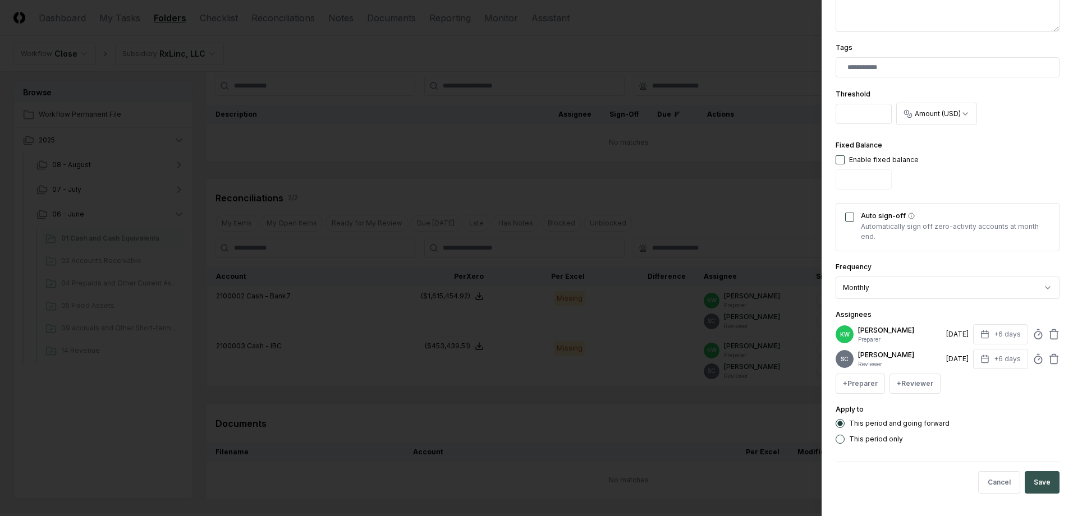
click at [1032, 481] on button "Save" at bounding box center [1042, 482] width 35 height 22
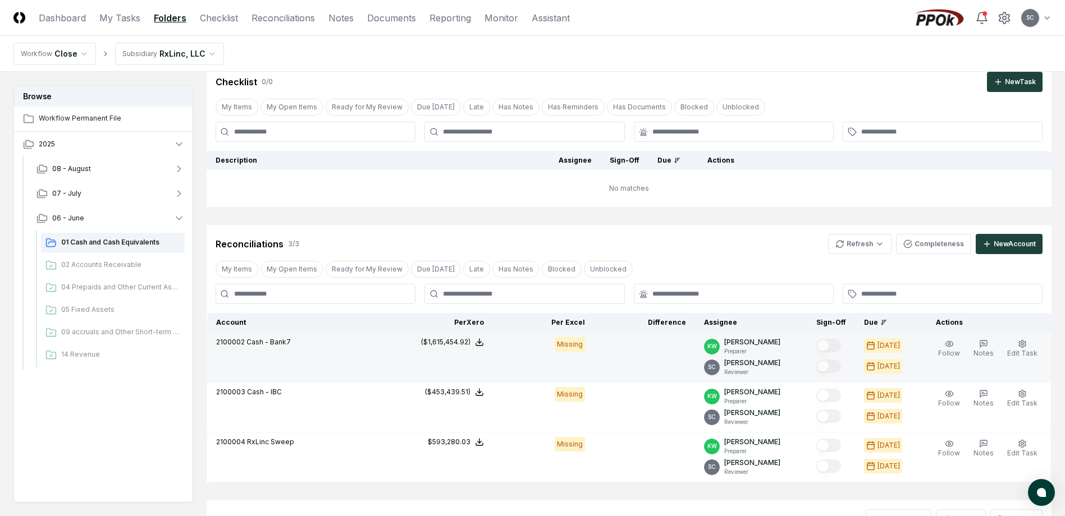
scroll to position [112, 0]
